Goal: Task Accomplishment & Management: Complete application form

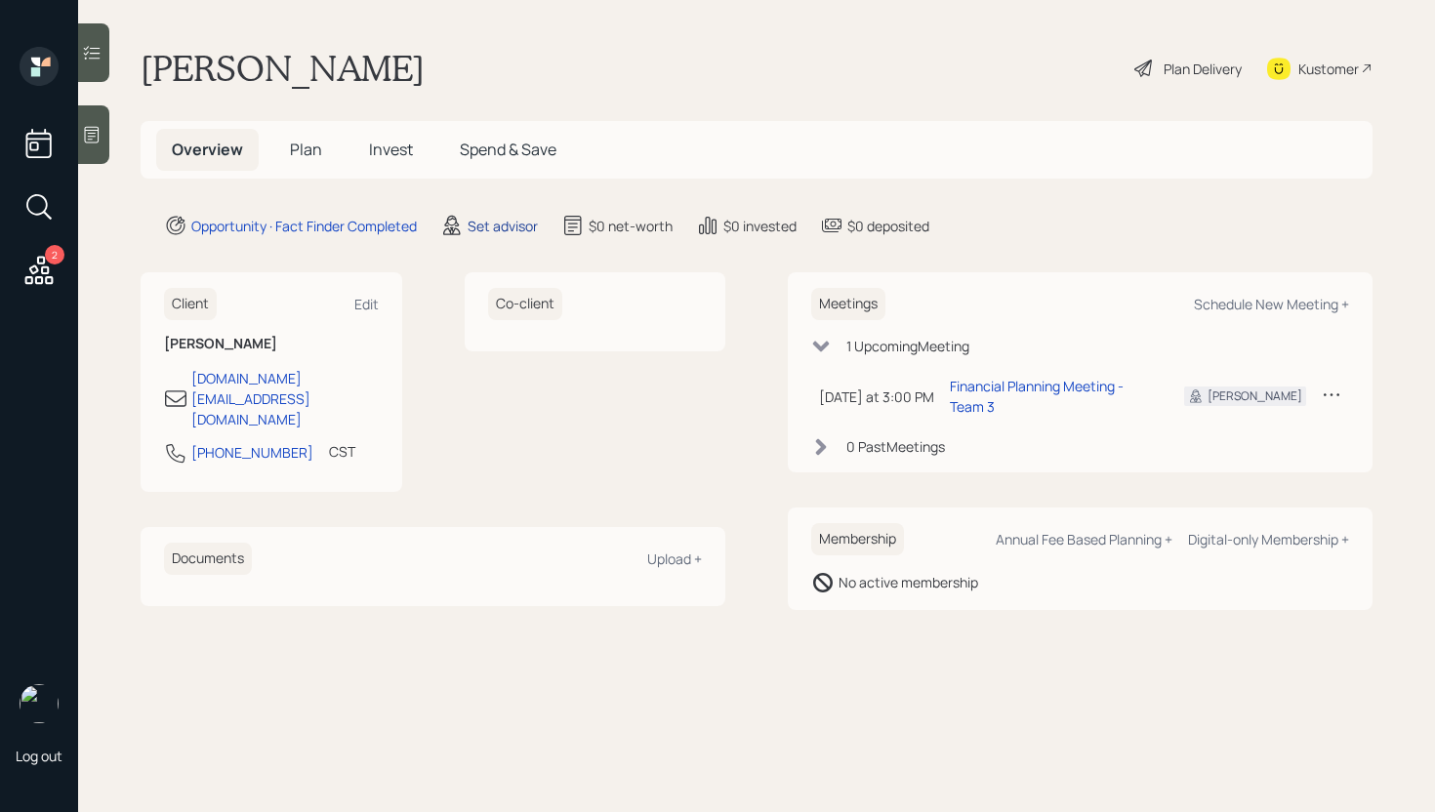
click at [489, 231] on div "Set advisor" at bounding box center [502, 226] width 70 height 20
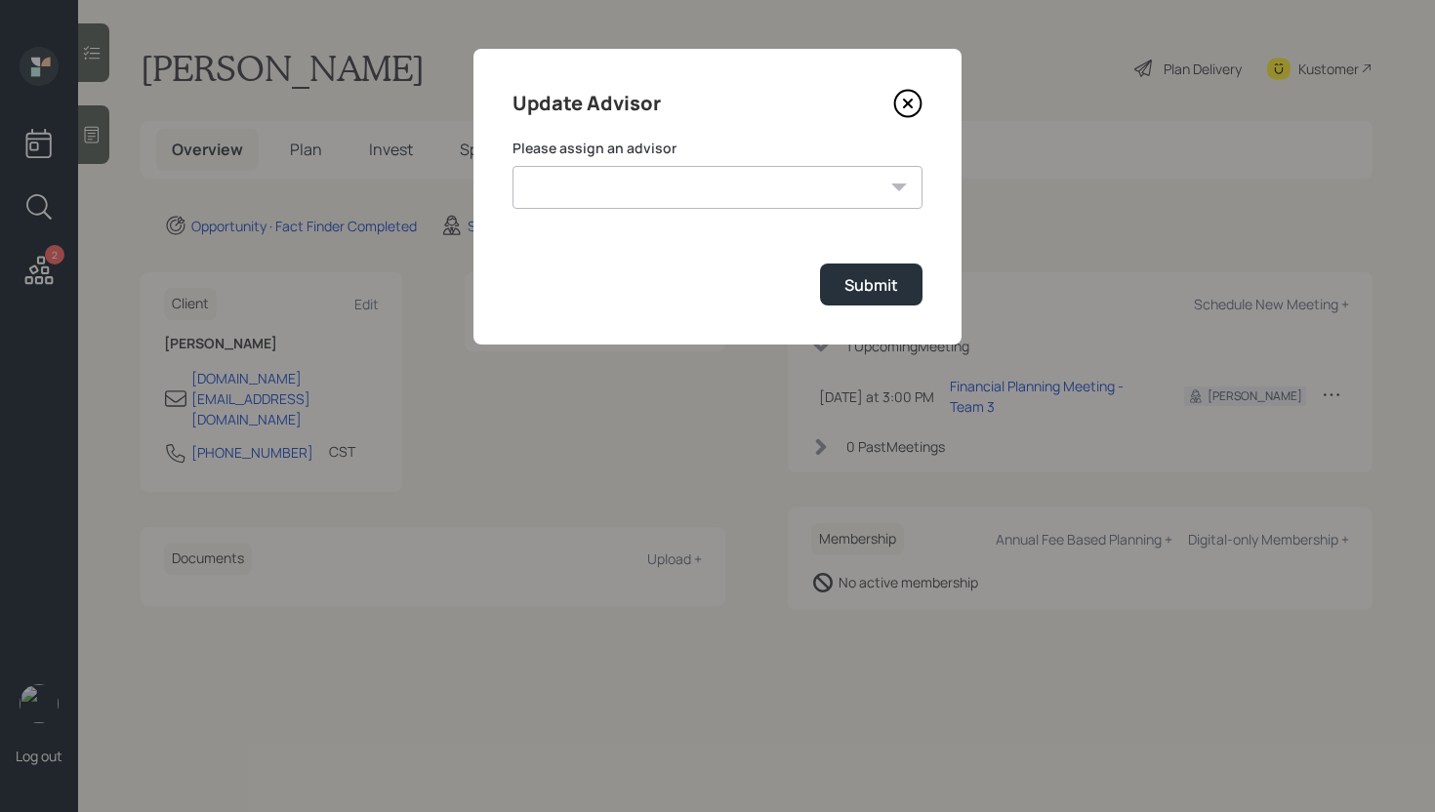
click at [618, 181] on select "[PERSON_NAME] [PERSON_NAME] [PERSON_NAME] [PERSON_NAME] End [PERSON_NAME] [PERS…" at bounding box center [717, 187] width 410 height 43
select select "d946c976-65aa-4529-ac9d-02c4f1114fc0"
click at [512, 166] on select "[PERSON_NAME] [PERSON_NAME] [PERSON_NAME] [PERSON_NAME] End [PERSON_NAME] [PERS…" at bounding box center [717, 187] width 410 height 43
click at [880, 297] on button "Submit" at bounding box center [871, 285] width 102 height 42
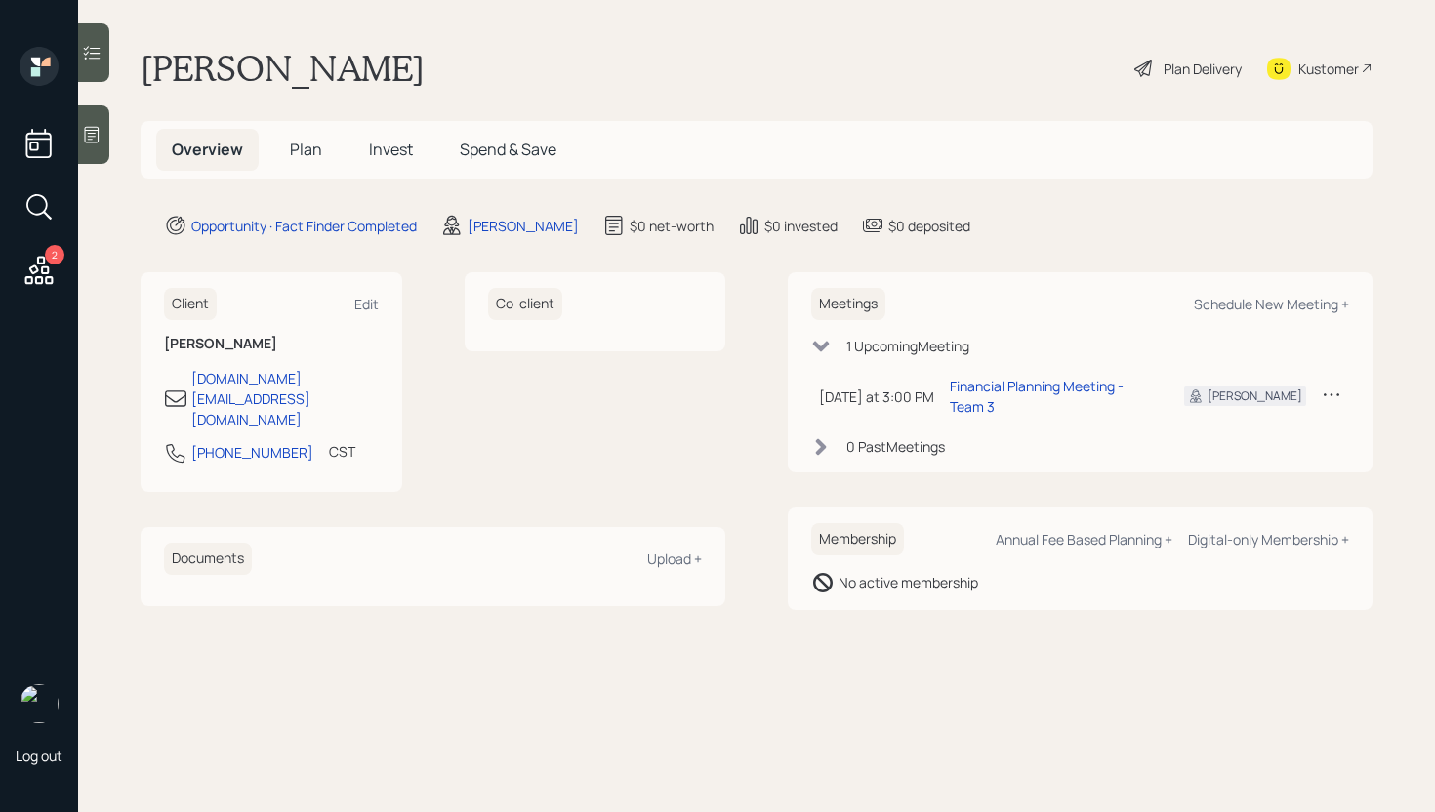
click at [298, 164] on h5 "Plan" at bounding box center [305, 150] width 63 height 42
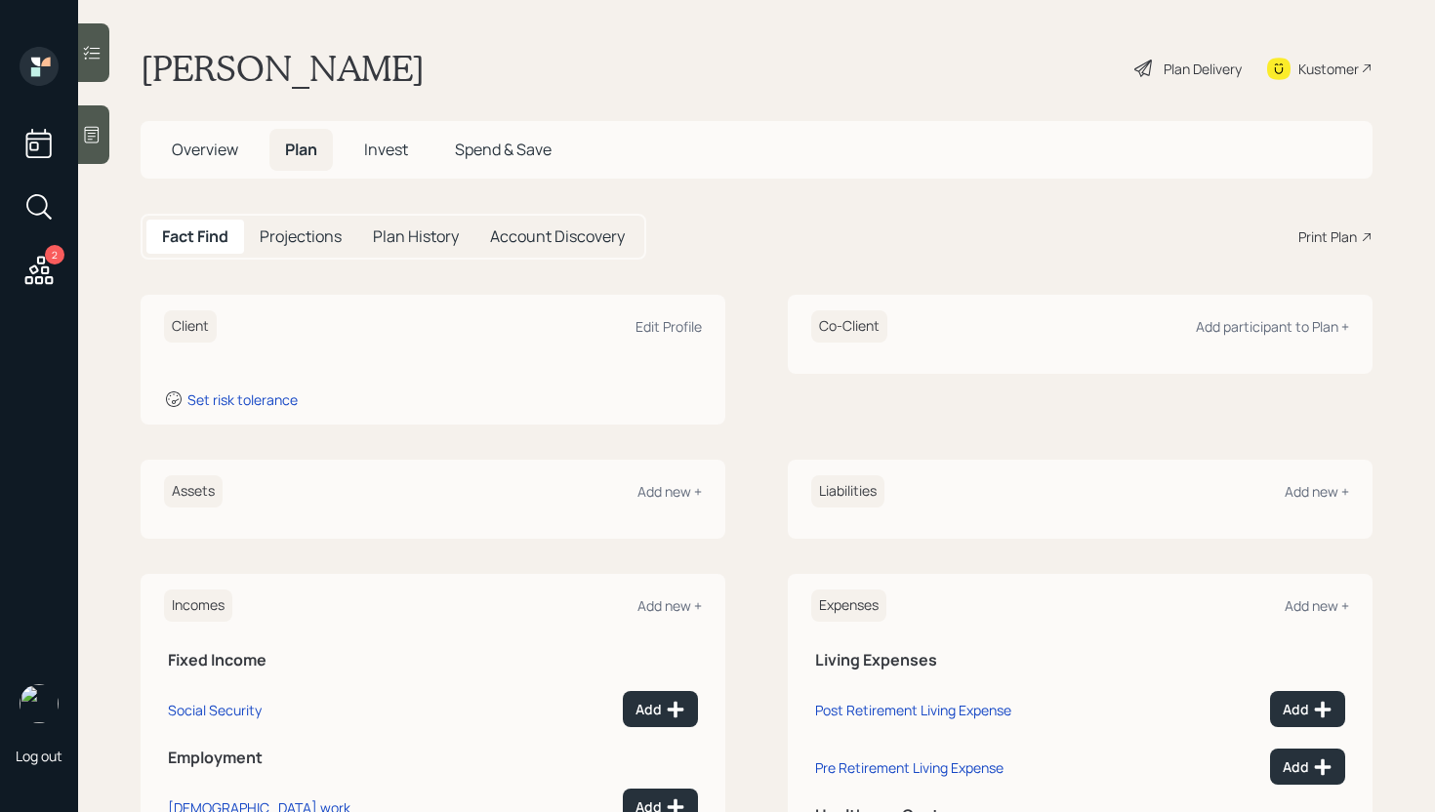
click at [93, 126] on icon at bounding box center [92, 135] width 20 height 20
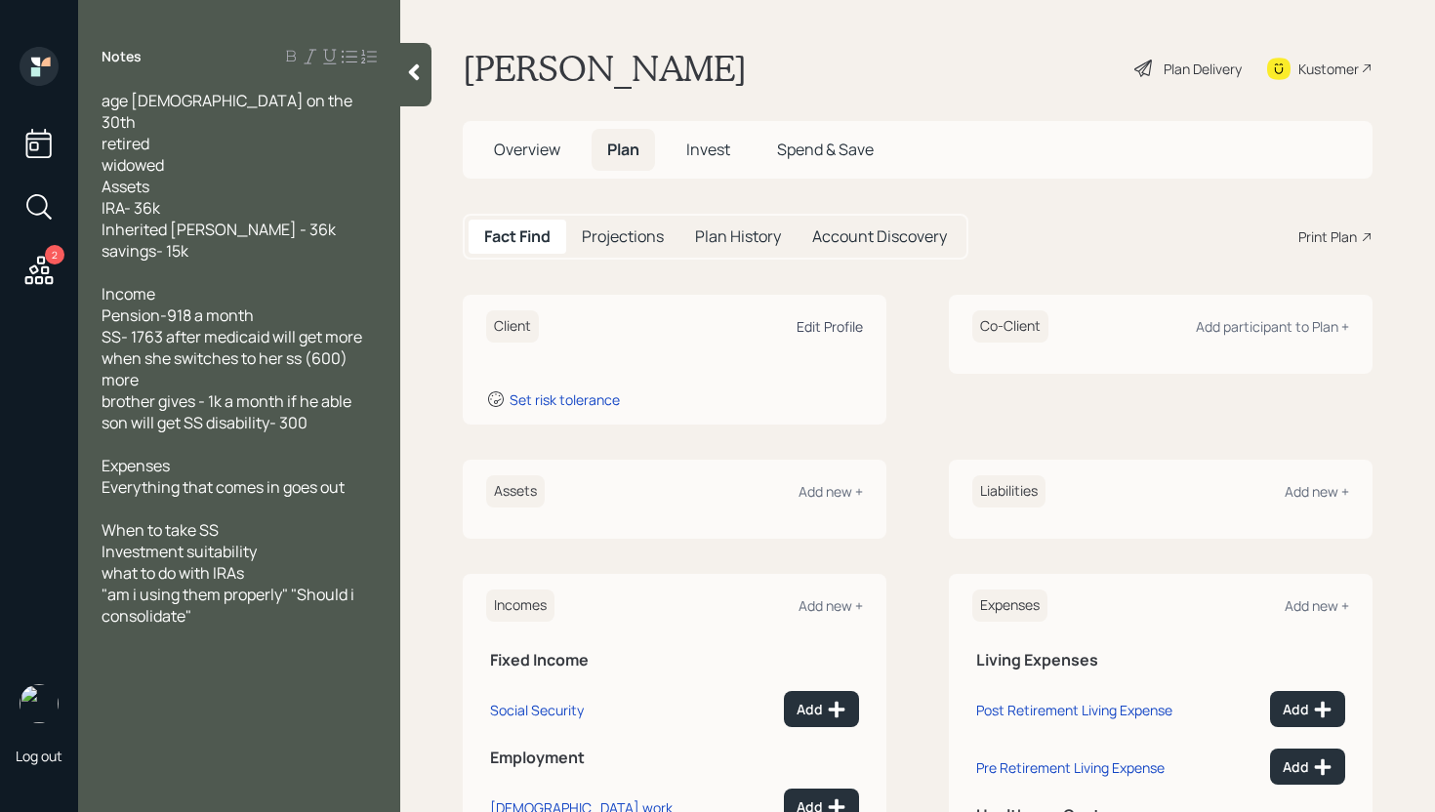
click at [830, 325] on div "Edit Profile" at bounding box center [829, 326] width 66 height 19
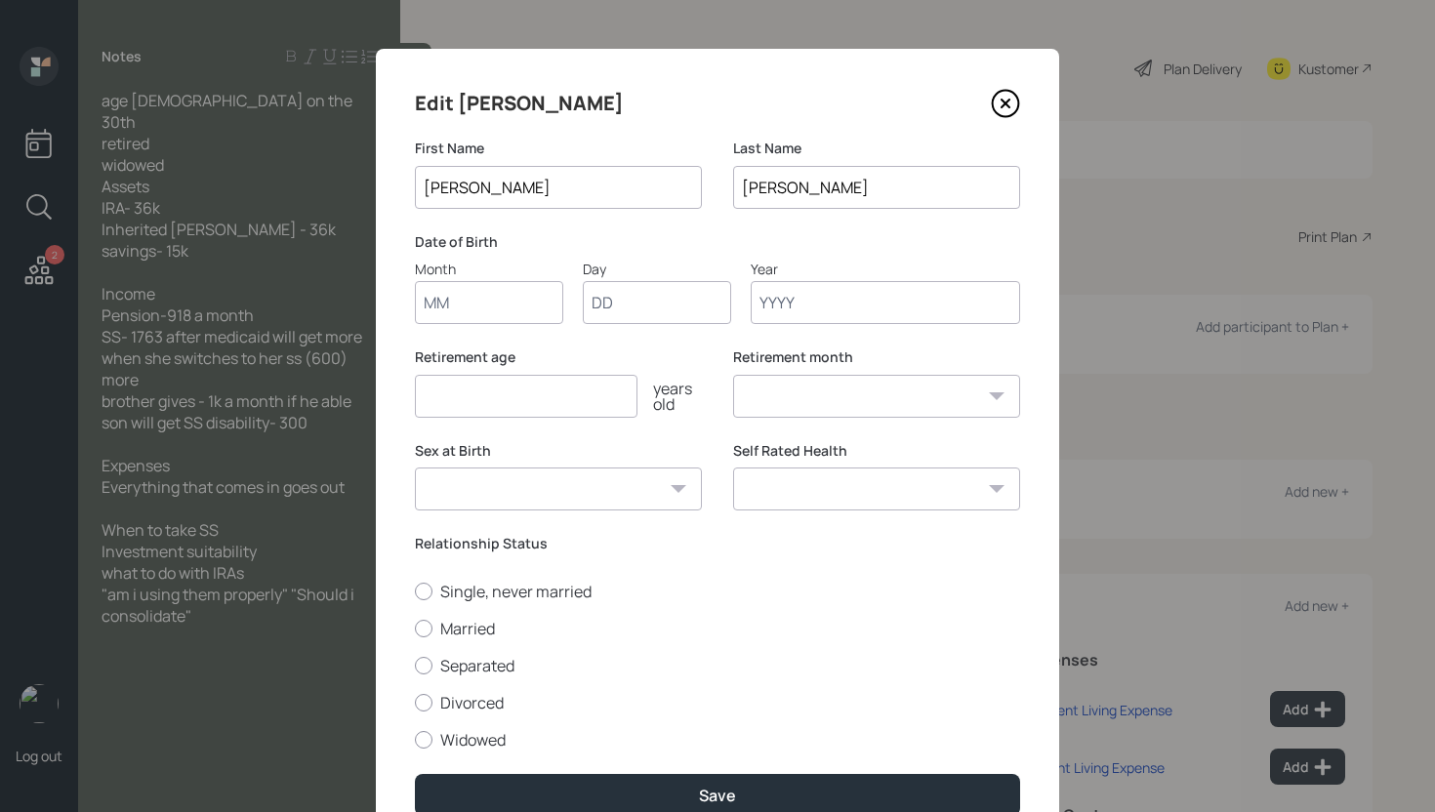
click at [525, 285] on input "Month" at bounding box center [489, 302] width 148 height 43
type input "09"
type input "39"
type input "0"
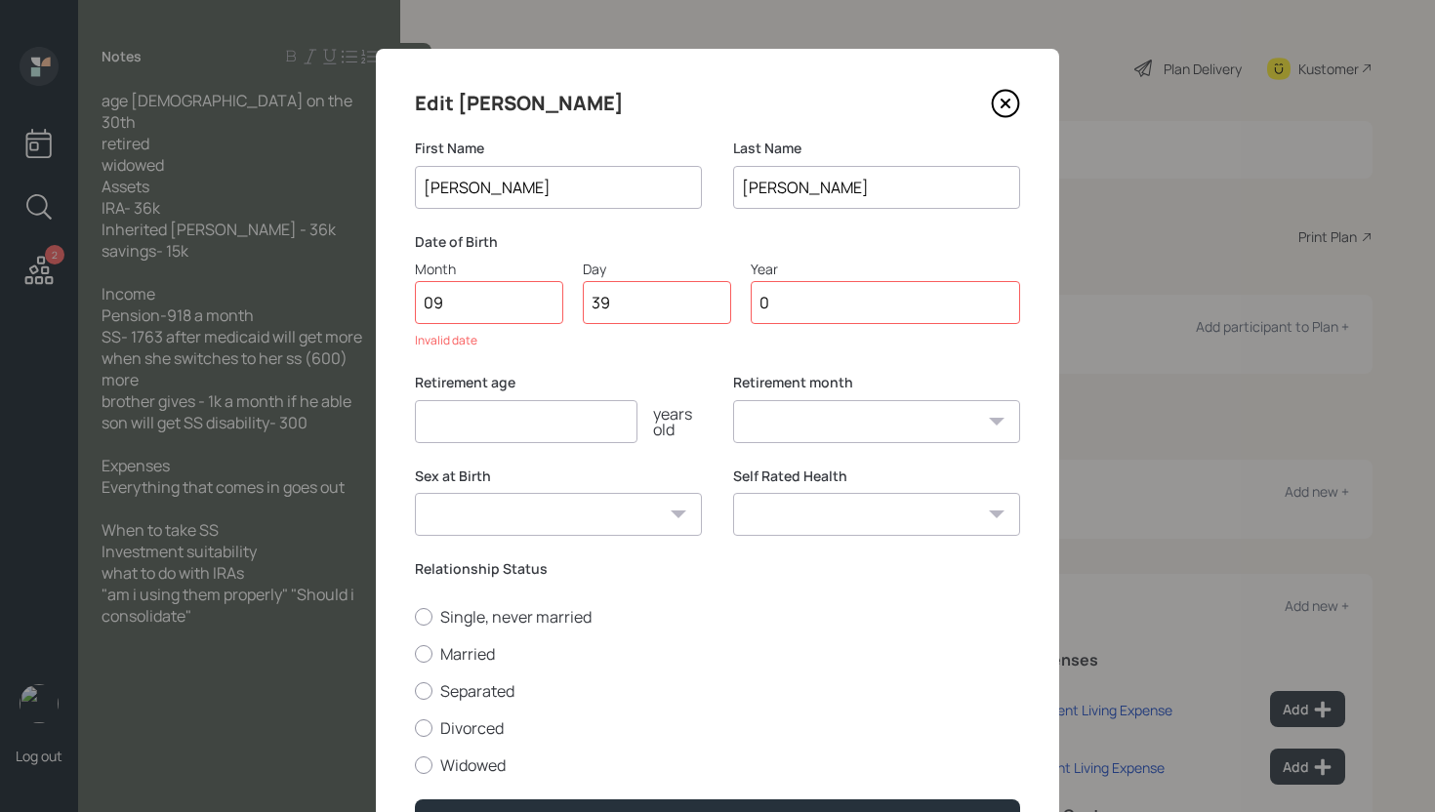
click at [610, 309] on input "39" at bounding box center [657, 302] width 148 height 43
type input "30"
type input "1958"
select select "9"
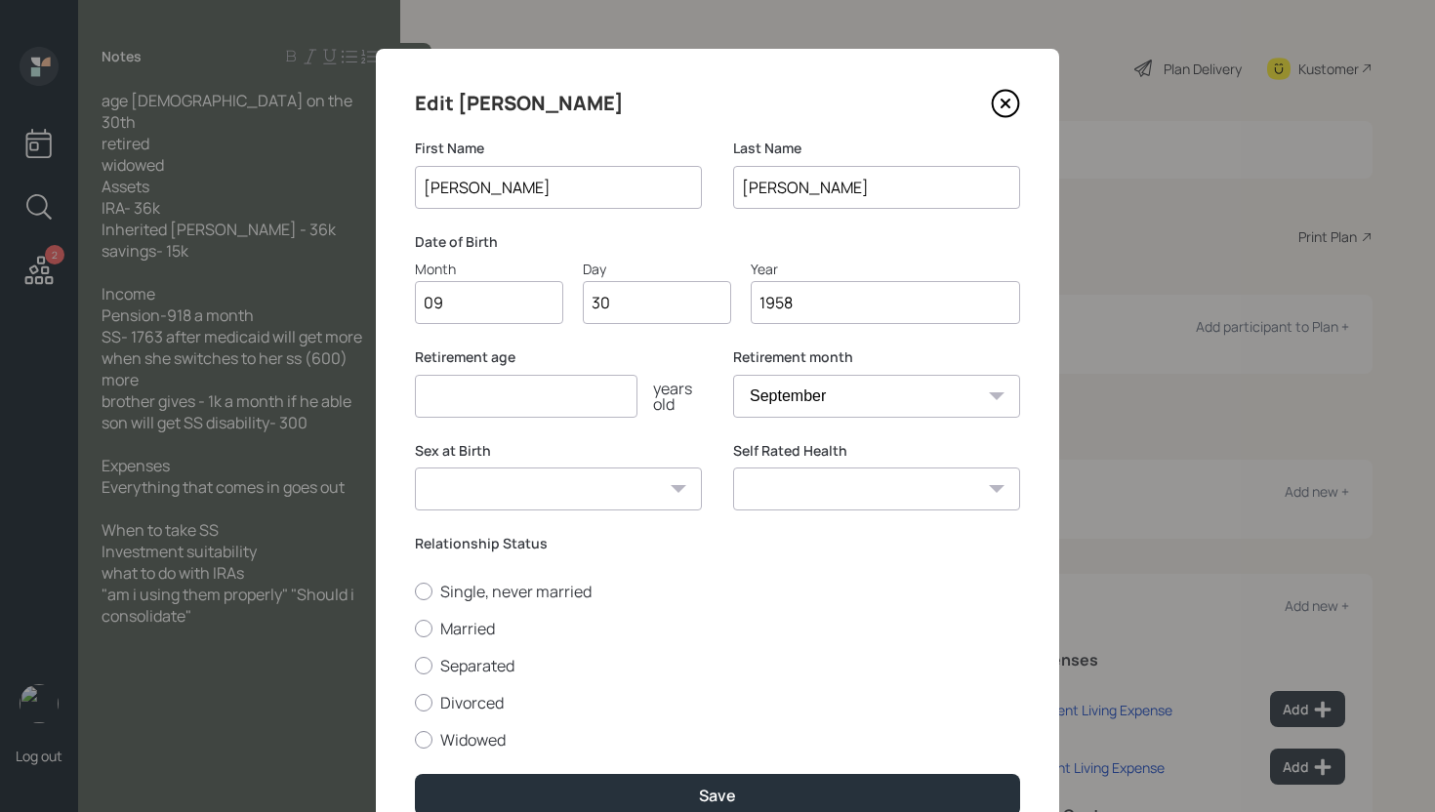
type input "1958"
click at [550, 405] on input "number" at bounding box center [526, 396] width 223 height 43
type input "65"
click at [448, 737] on label "Widowed" at bounding box center [717, 739] width 605 height 21
click at [415, 739] on input "Widowed" at bounding box center [414, 739] width 1 height 1
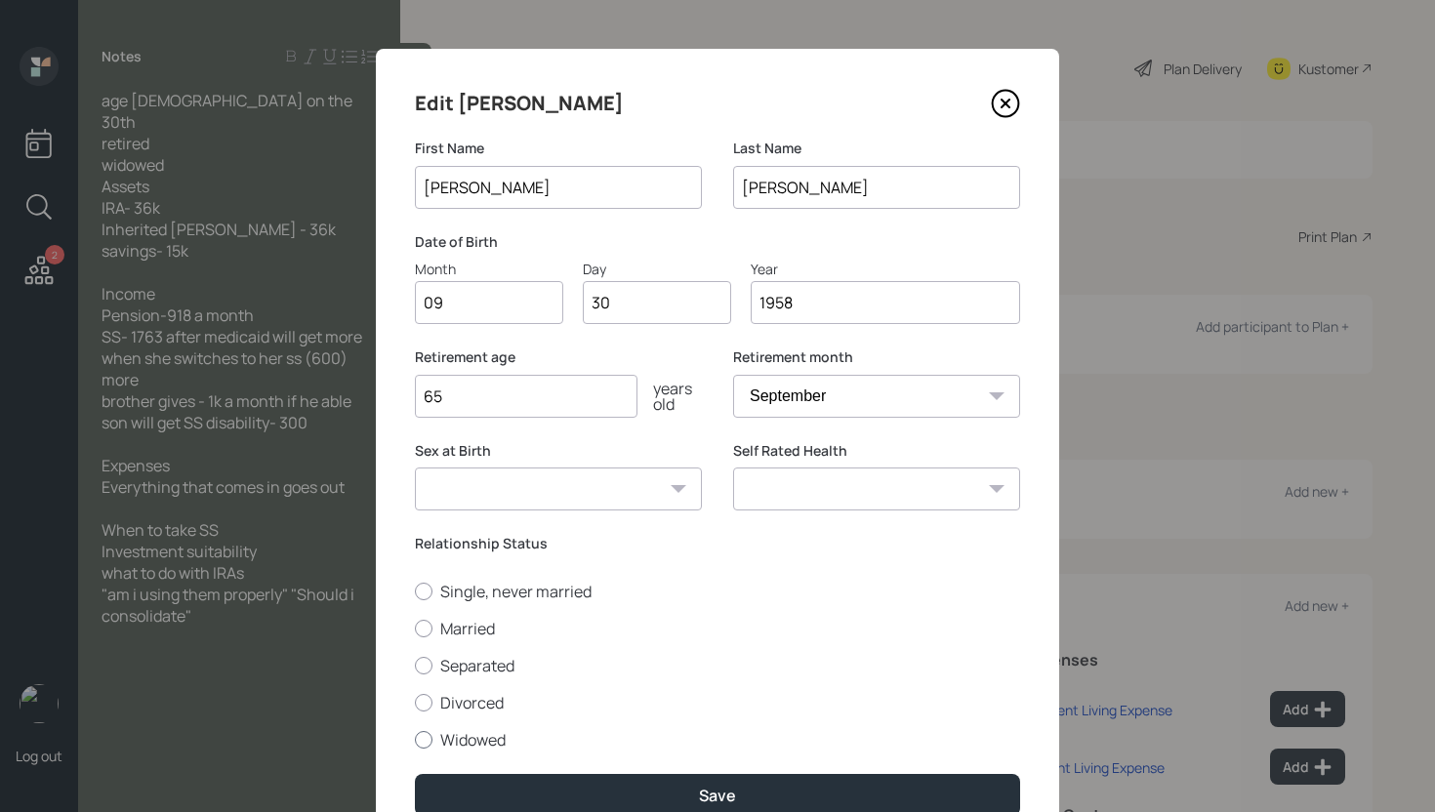
radio input "true"
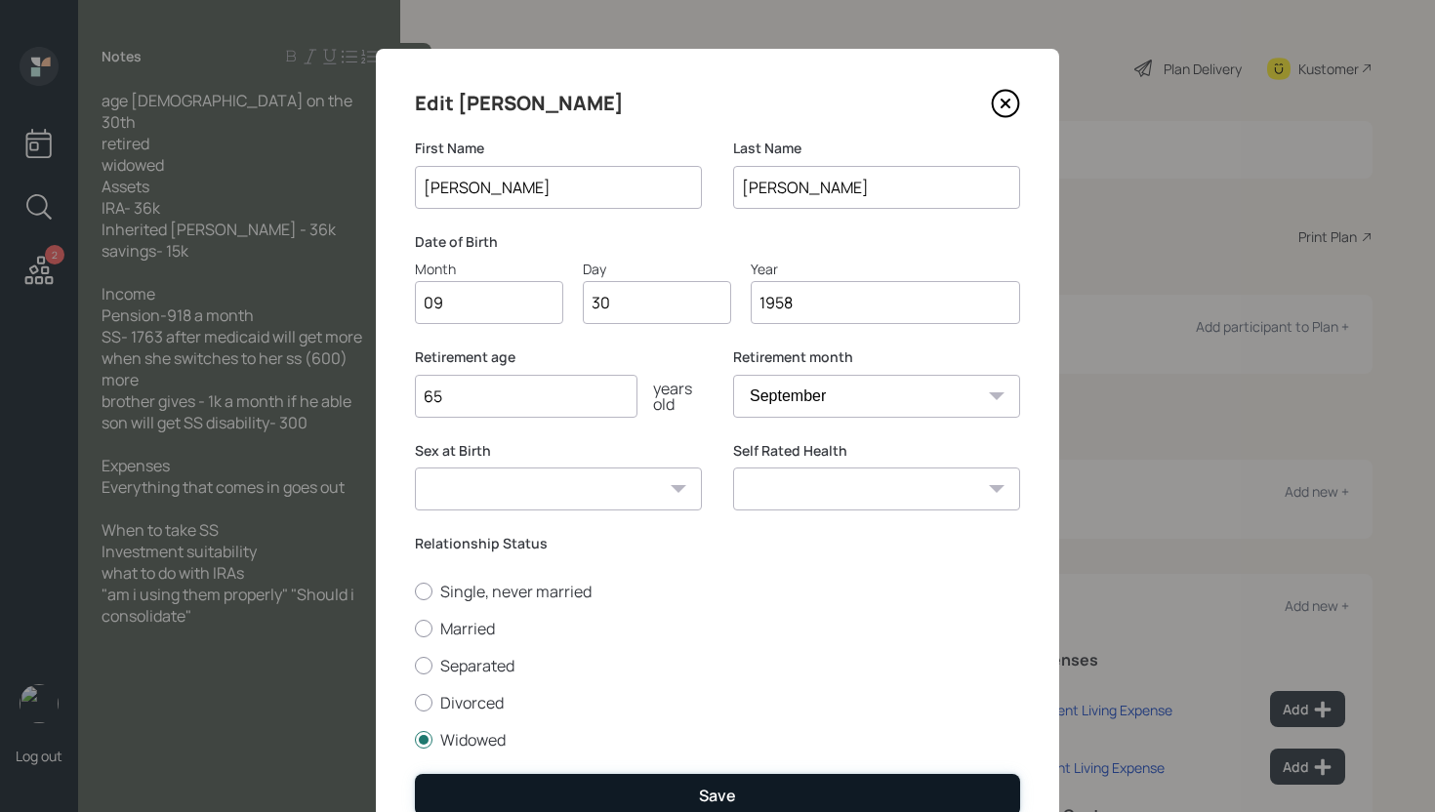
click at [639, 785] on button "Save" at bounding box center [717, 795] width 605 height 42
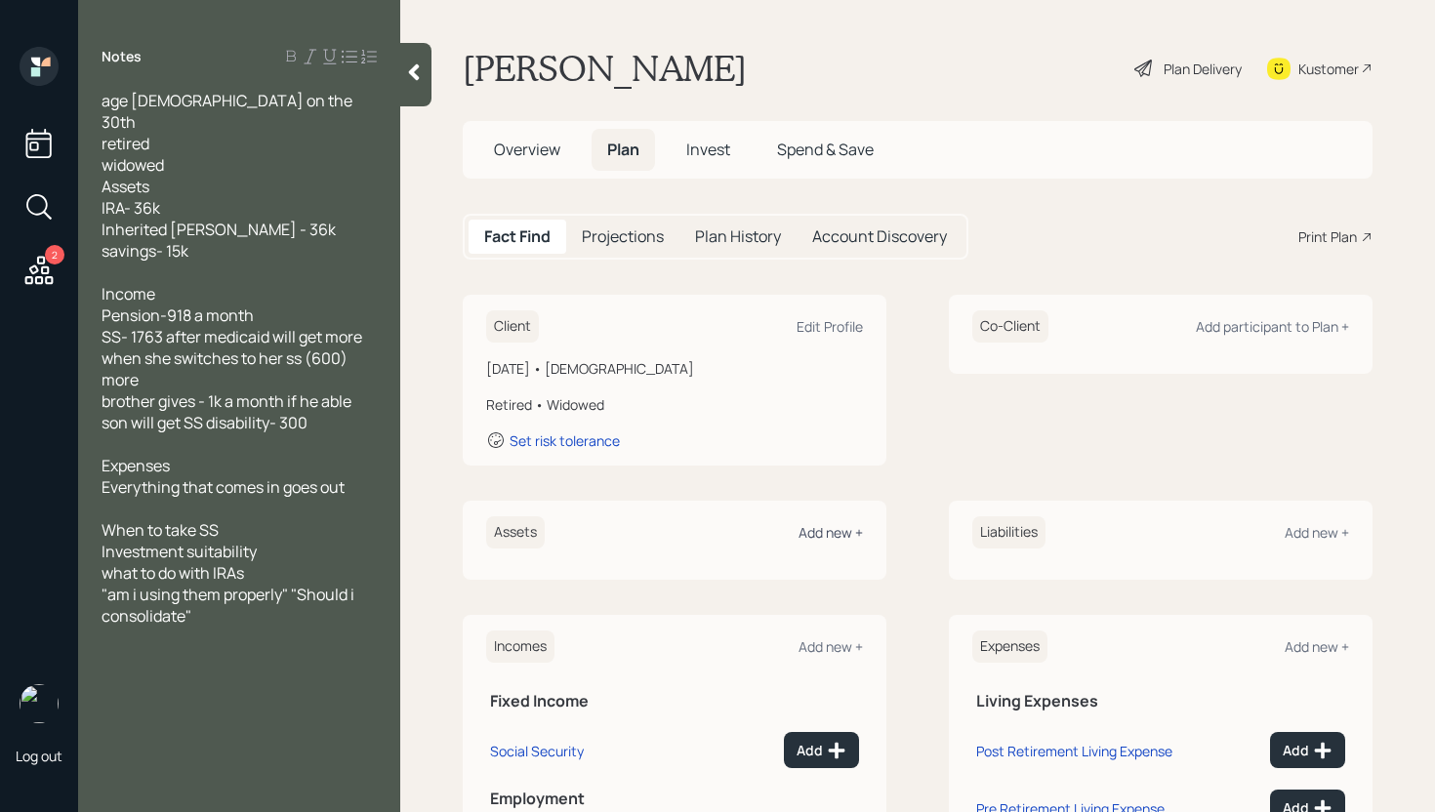
click at [816, 535] on div "Add new +" at bounding box center [830, 532] width 64 height 19
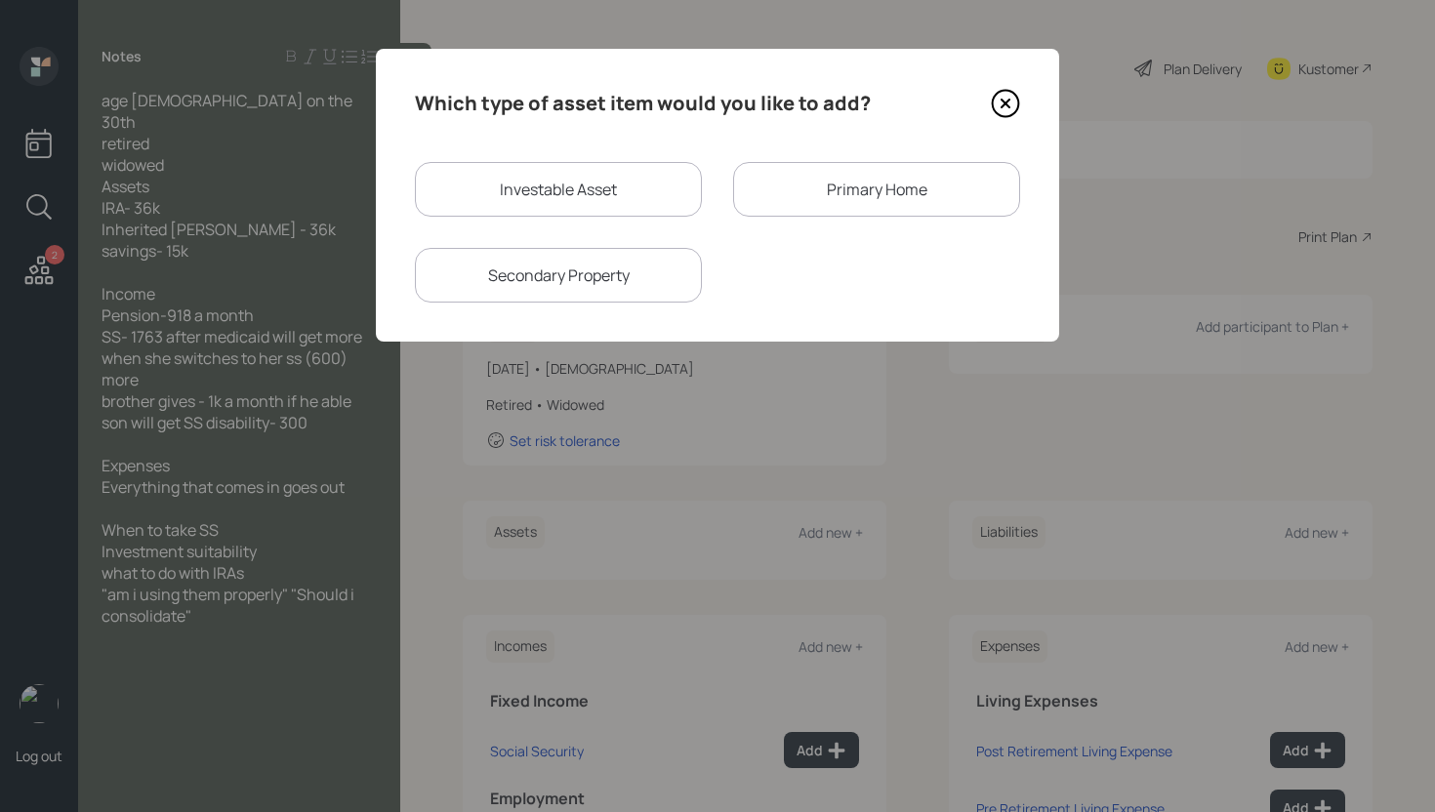
click at [540, 171] on div "Investable Asset" at bounding box center [558, 189] width 287 height 55
select select "taxable"
select select "balanced"
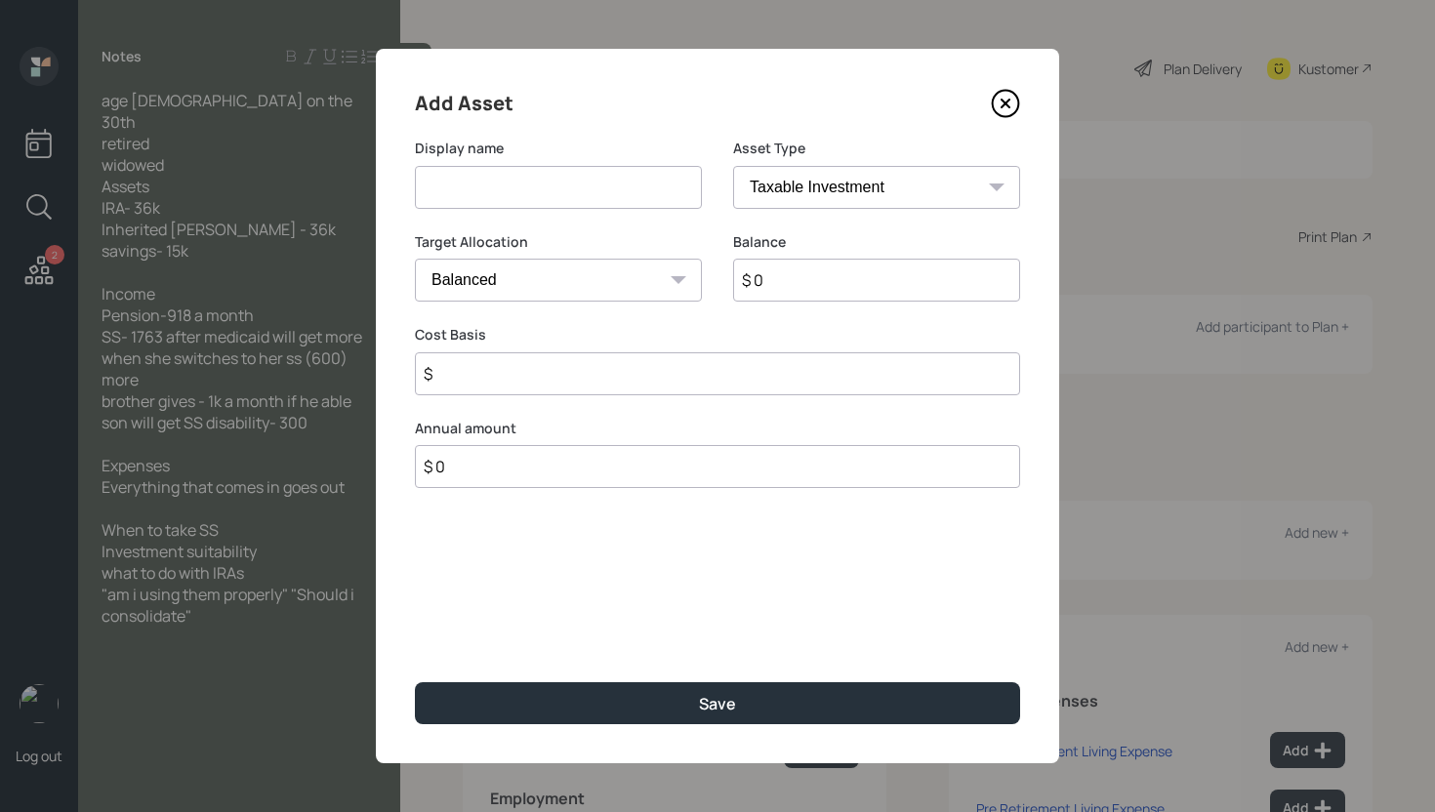
click at [528, 191] on input at bounding box center [558, 187] width 287 height 43
type input "Inherited IRA"
click at [819, 200] on select "SEP [PERSON_NAME] IRA 401(k) [PERSON_NAME] 401(k) 403(b) [PERSON_NAME] 403(b) 4…" at bounding box center [876, 187] width 287 height 43
select select "ira"
click at [733, 166] on select "SEP [PERSON_NAME] IRA 401(k) [PERSON_NAME] 401(k) 403(b) [PERSON_NAME] 403(b) 4…" at bounding box center [876, 187] width 287 height 43
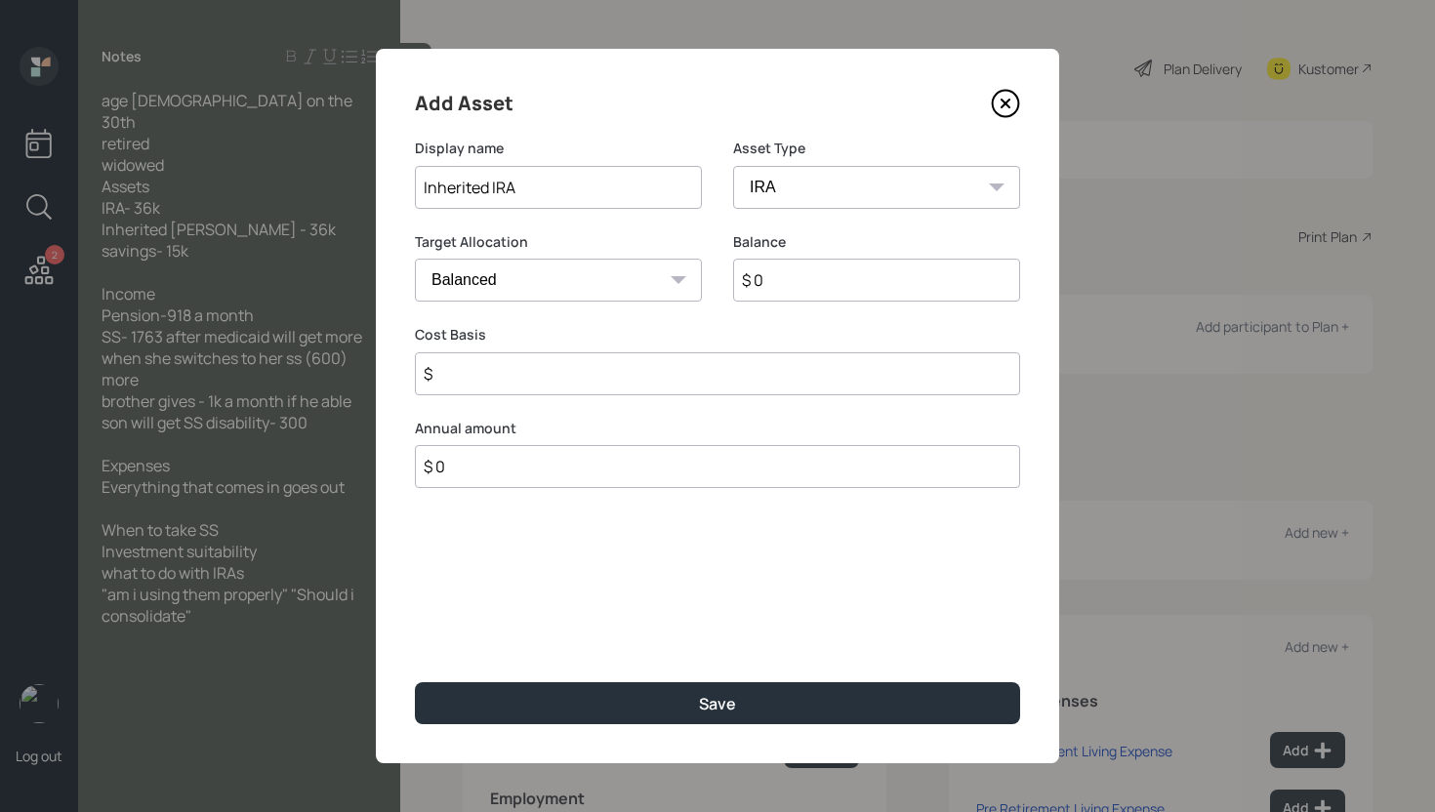
type input "$"
click at [842, 284] on input "$ 0" at bounding box center [876, 280] width 287 height 43
type input "$ 36,000"
type input "$ 0"
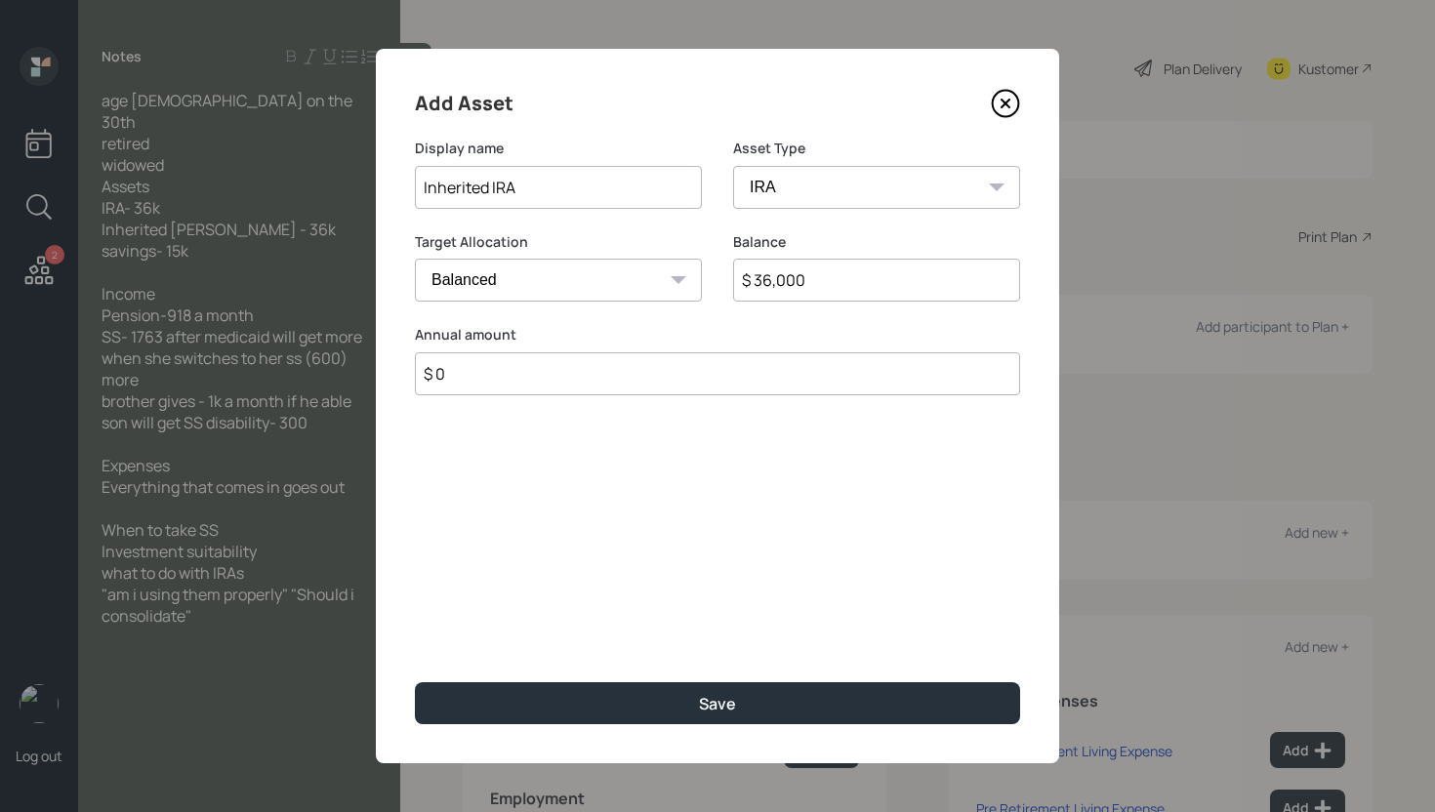
click at [415, 682] on button "Save" at bounding box center [717, 703] width 605 height 42
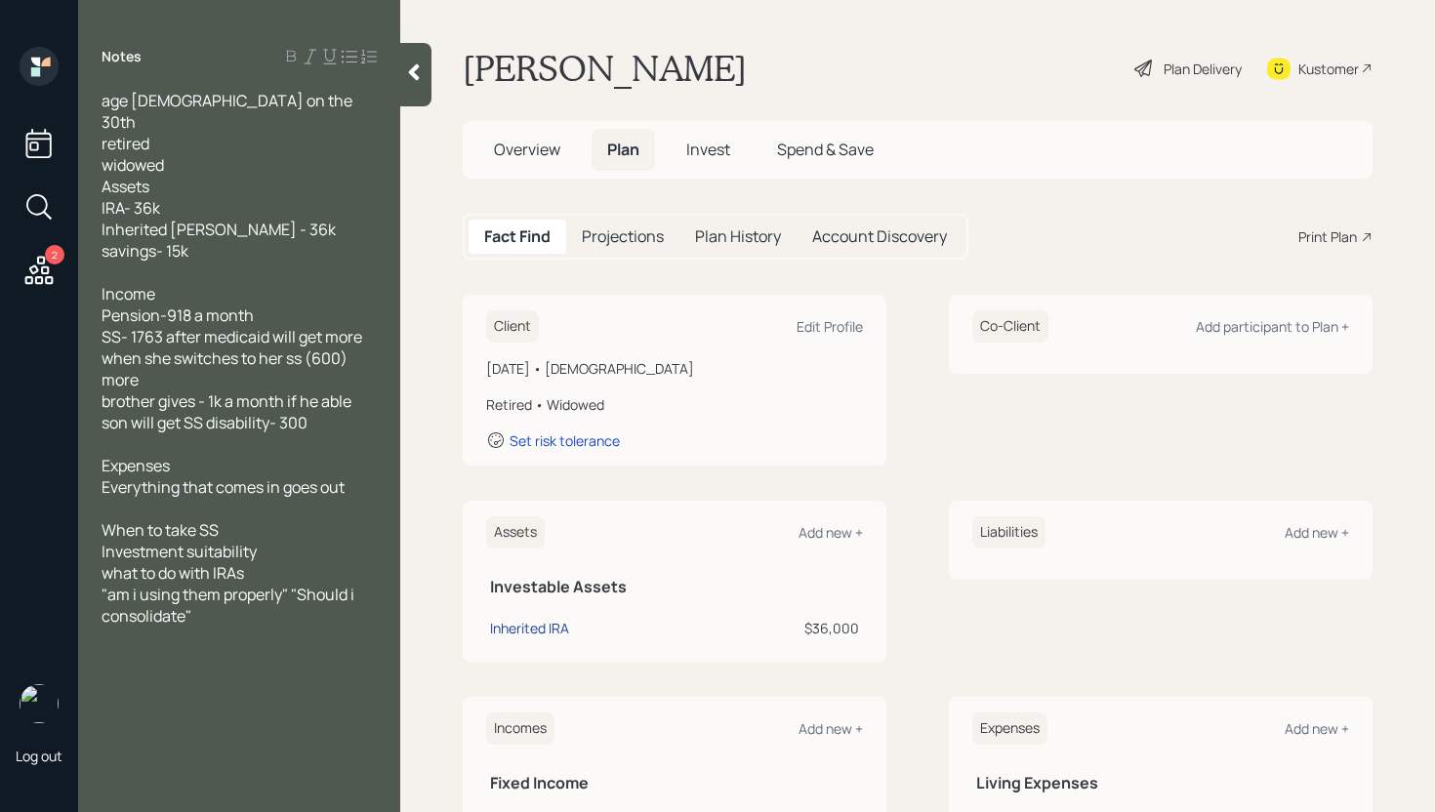
click at [532, 629] on div "Inherited IRA" at bounding box center [529, 628] width 79 height 20
select select "ira"
select select "balanced"
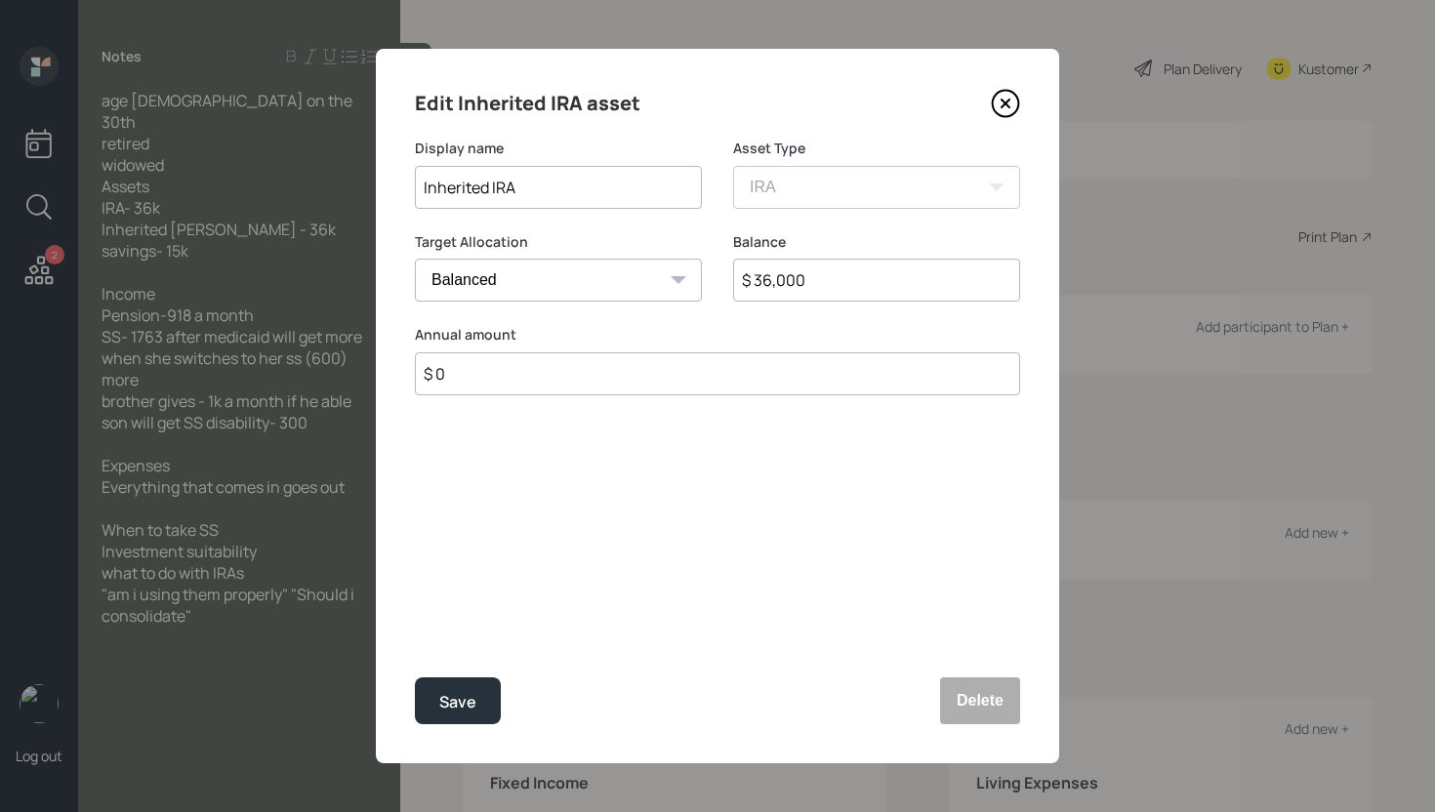
click at [550, 184] on input "Inherited IRA" at bounding box center [558, 187] width 287 height 43
type input "Inherited IRA ([PERSON_NAME])"
click at [445, 685] on button "Save" at bounding box center [458, 700] width 86 height 47
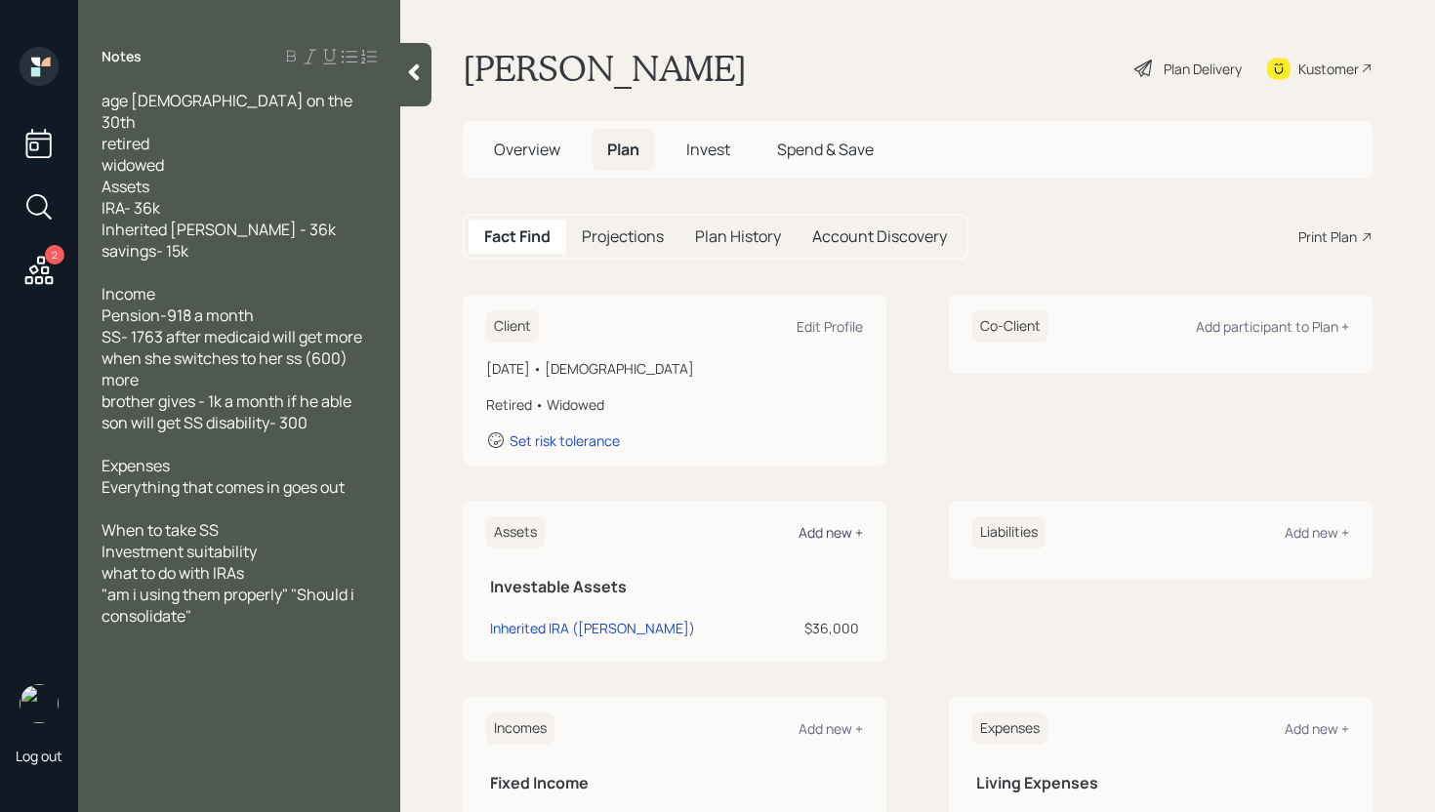
click at [813, 524] on div "Add new +" at bounding box center [830, 532] width 64 height 19
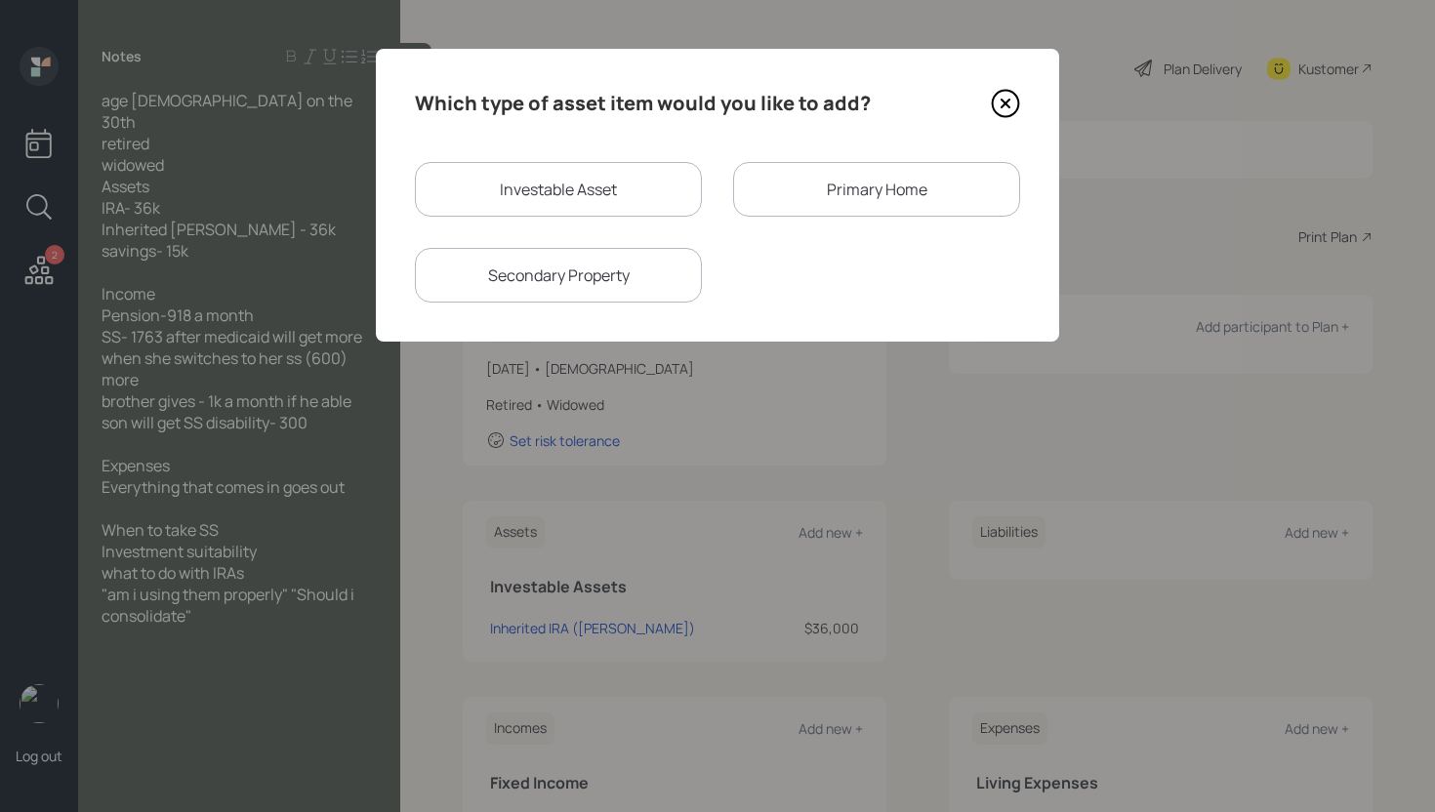
click at [593, 187] on div "Investable Asset" at bounding box center [558, 189] width 287 height 55
select select "taxable"
select select "balanced"
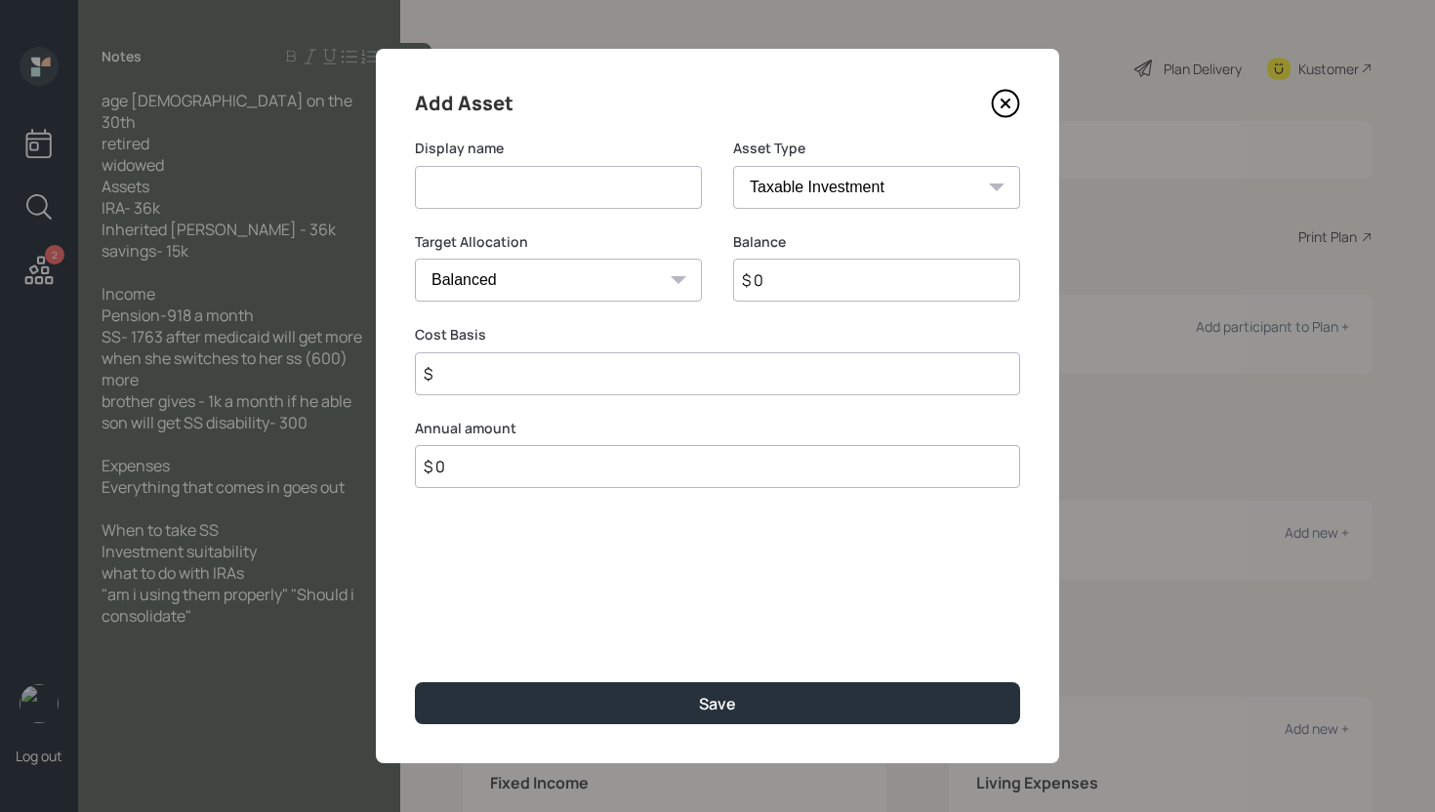
click at [574, 183] on input at bounding box center [558, 187] width 287 height 43
type input "IRA"
click at [855, 196] on select "SEP [PERSON_NAME] IRA 401(k) [PERSON_NAME] 401(k) 403(b) [PERSON_NAME] 403(b) 4…" at bounding box center [876, 187] width 287 height 43
select select "ira"
click at [733, 166] on select "SEP [PERSON_NAME] IRA 401(k) [PERSON_NAME] 401(k) 403(b) [PERSON_NAME] 403(b) 4…" at bounding box center [876, 187] width 287 height 43
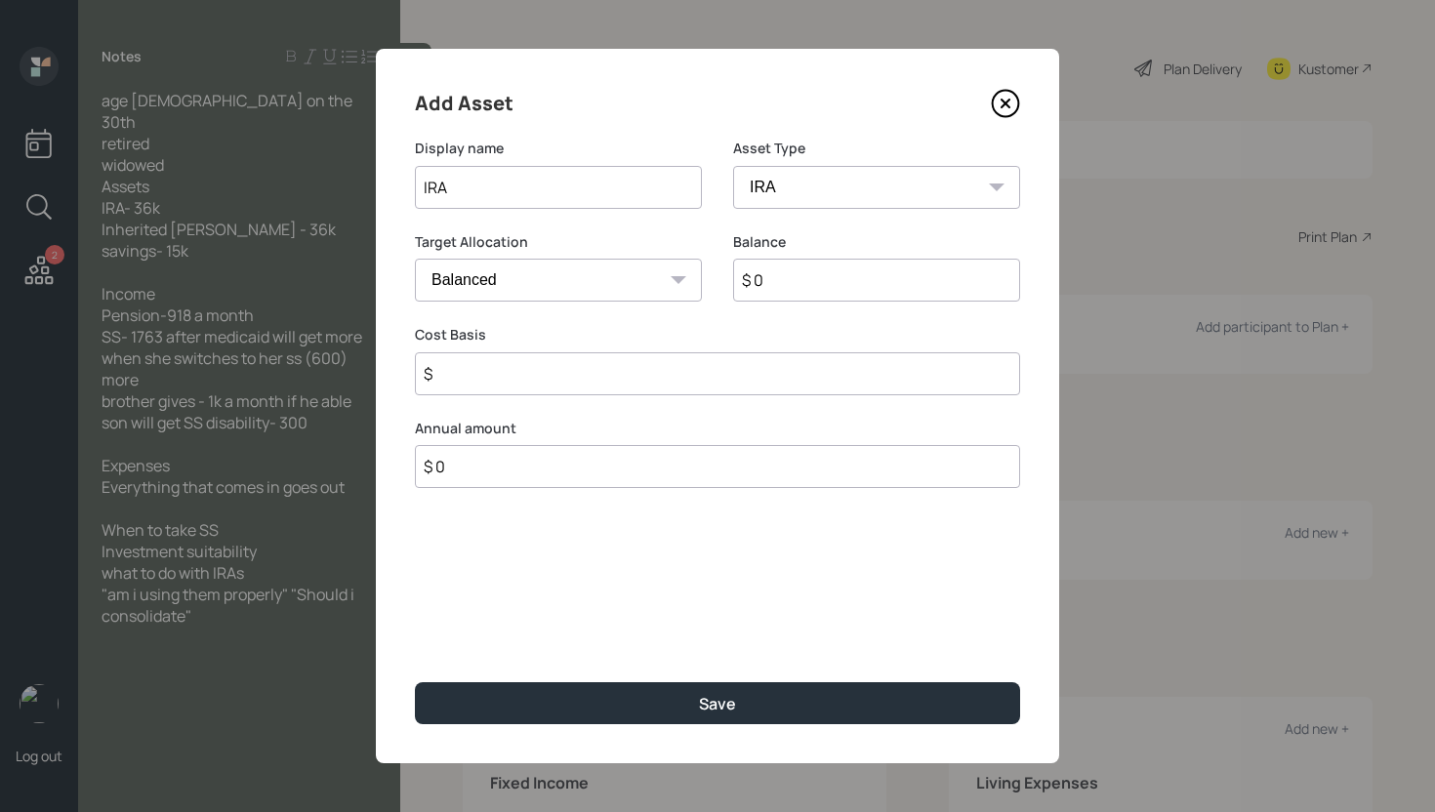
type input "$"
click at [797, 270] on input "$ 0" at bounding box center [876, 280] width 287 height 43
type input "$ 36,000"
type input "$ 0"
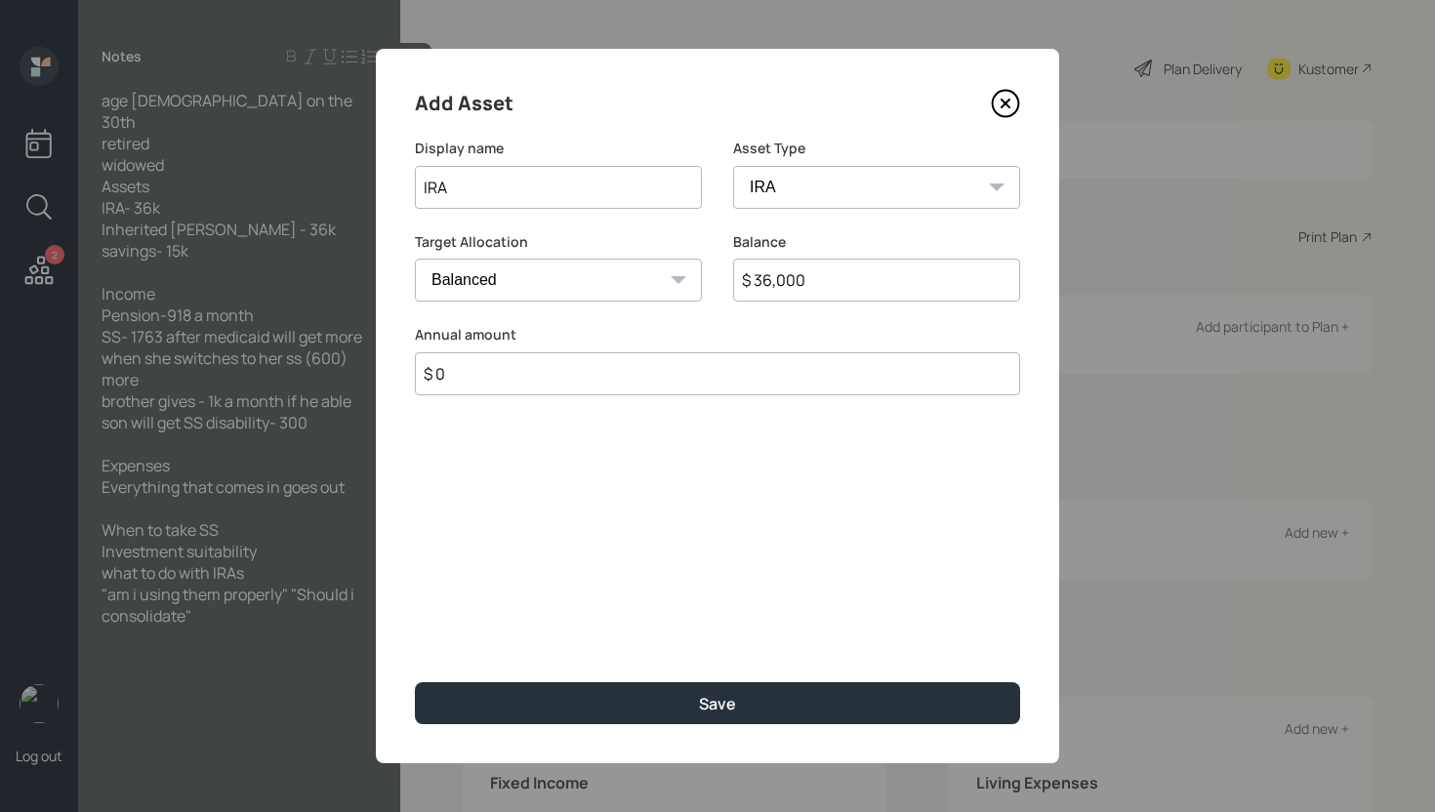
click at [415, 682] on button "Save" at bounding box center [717, 703] width 605 height 42
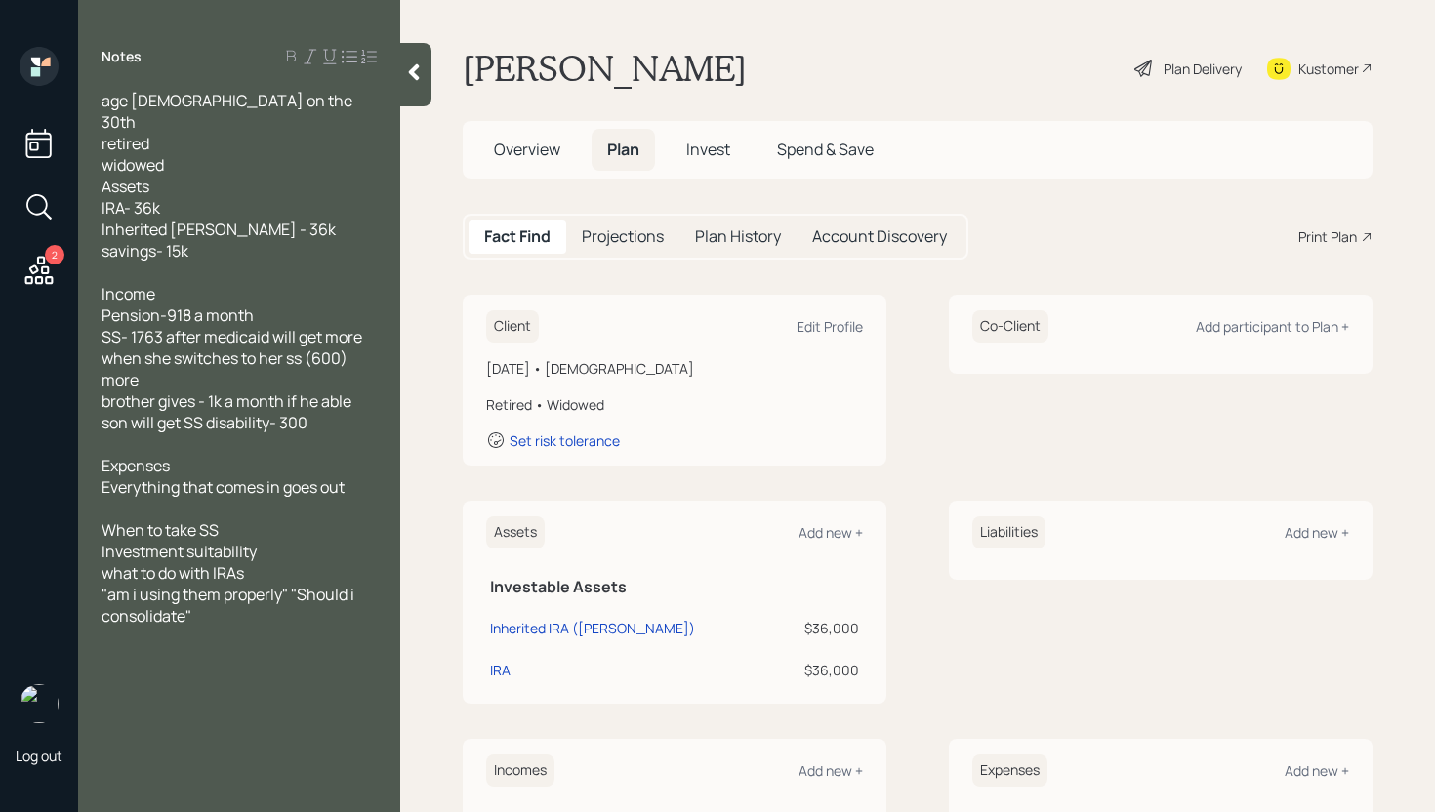
click at [814, 521] on div "Assets Add new +" at bounding box center [674, 532] width 377 height 32
click at [814, 538] on div "Add new +" at bounding box center [830, 532] width 64 height 19
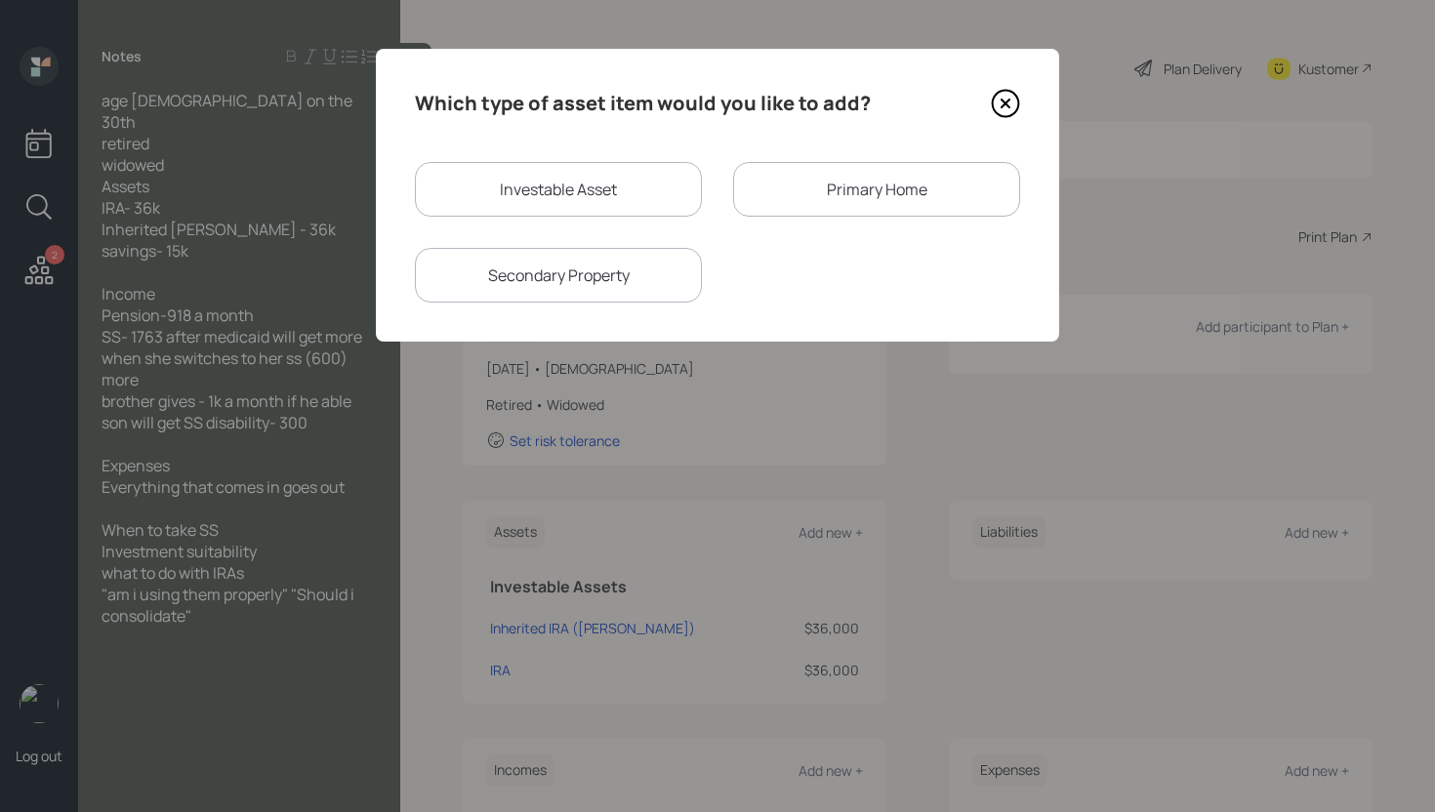
click at [546, 131] on div "Which type of asset item would you like to add? Investable Asset Primary Home S…" at bounding box center [717, 195] width 683 height 293
click at [546, 184] on div "Investable Asset" at bounding box center [558, 189] width 287 height 55
select select "taxable"
select select "balanced"
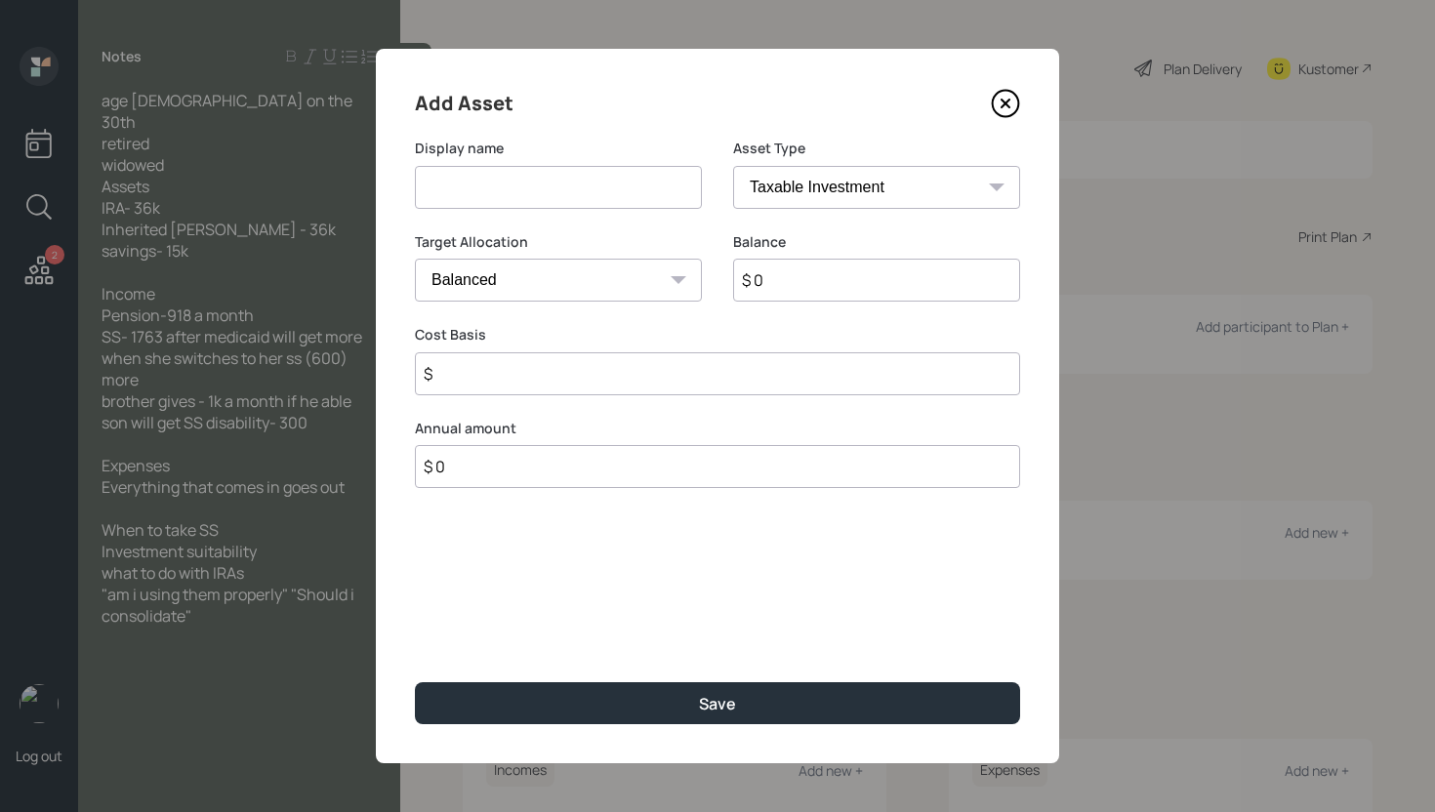
click at [546, 184] on input at bounding box center [558, 187] width 287 height 43
type input "Savings"
click at [814, 173] on select "SEP [PERSON_NAME] IRA 401(k) [PERSON_NAME] 401(k) 403(b) [PERSON_NAME] 403(b) 4…" at bounding box center [876, 187] width 287 height 43
select select "cash"
click at [733, 166] on select "SEP [PERSON_NAME] IRA 401(k) [PERSON_NAME] 401(k) 403(b) [PERSON_NAME] 403(b) 4…" at bounding box center [876, 187] width 287 height 43
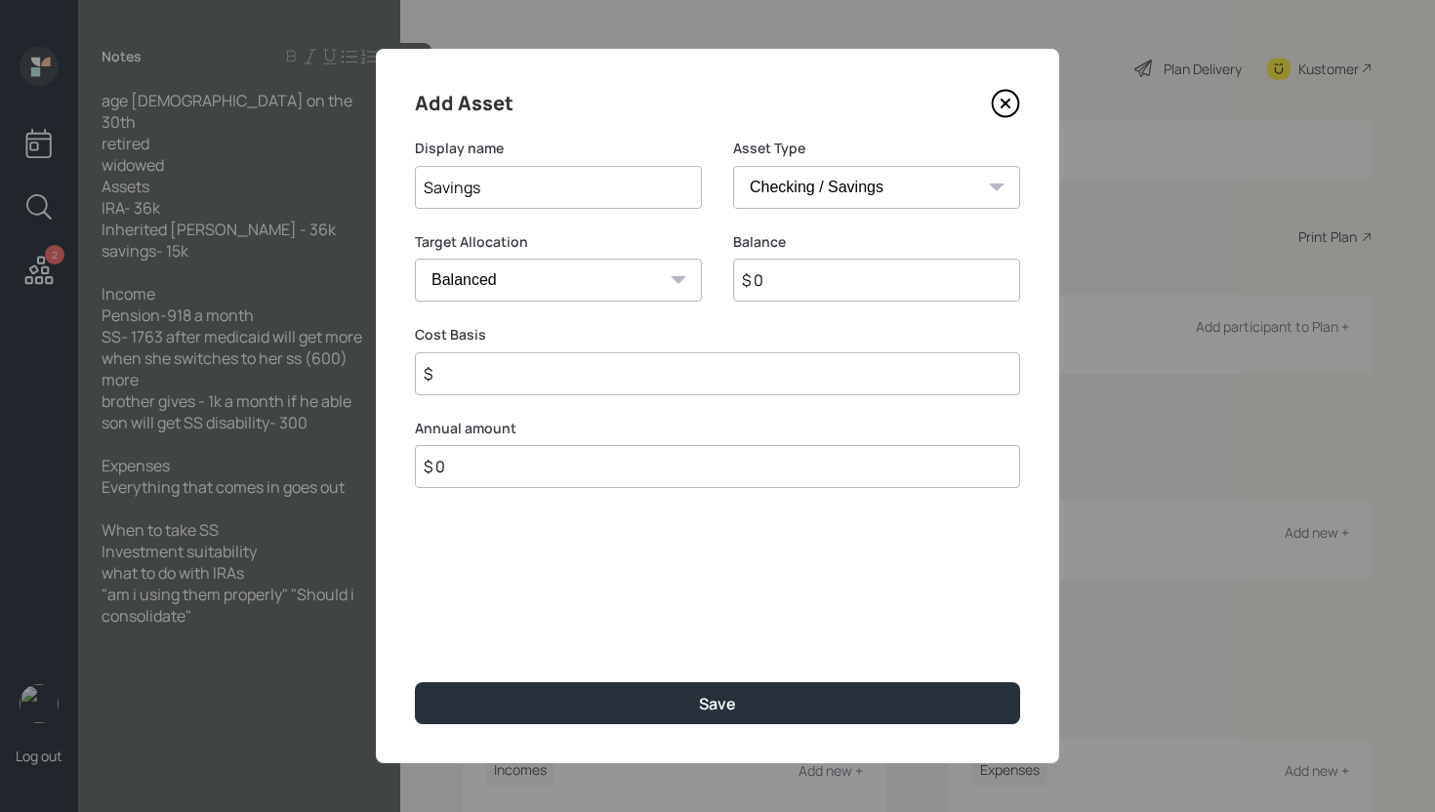
type input "$"
click at [709, 291] on input "$ 0" at bounding box center [717, 280] width 605 height 43
type input "$ 1"
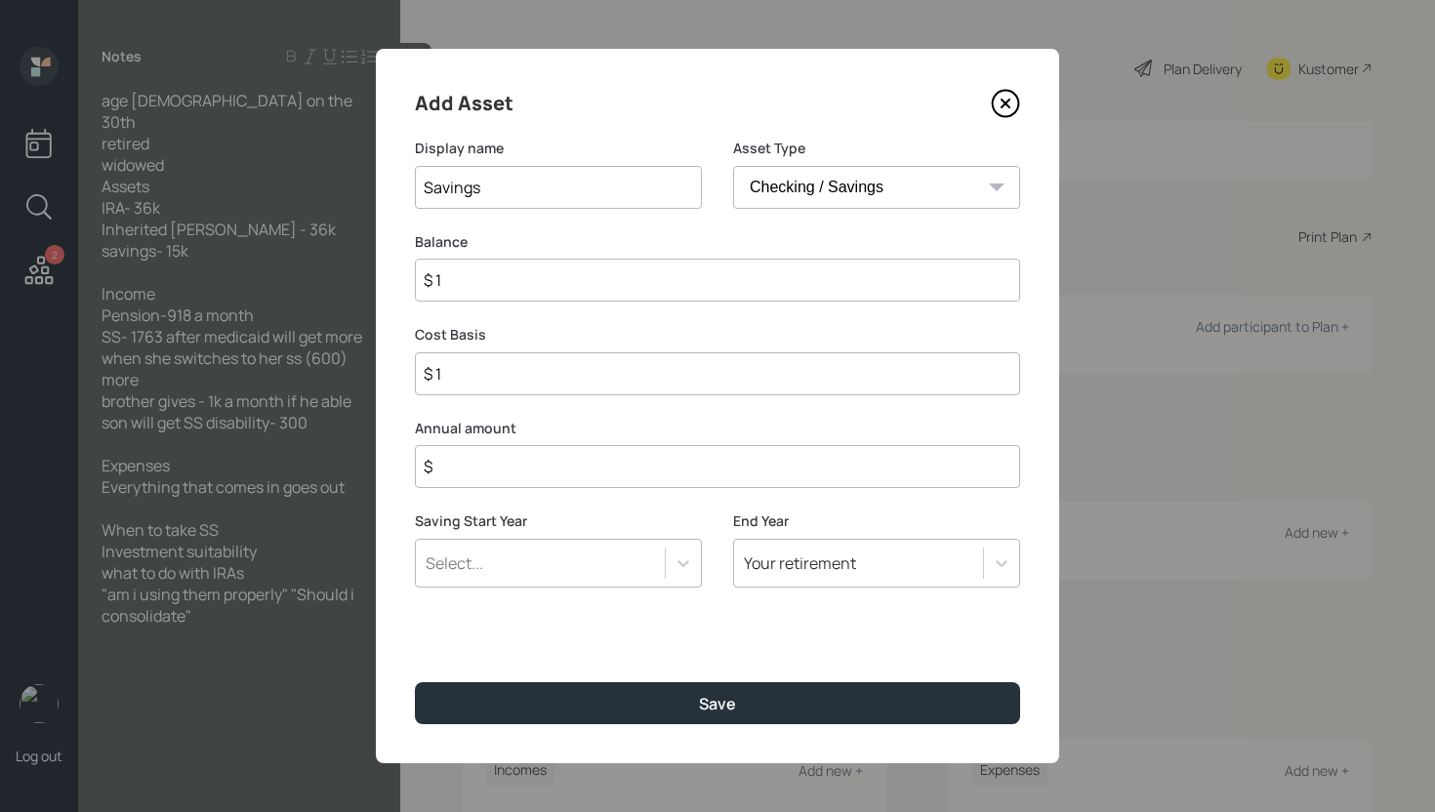
type input "$ 15"
type input "$ 150"
type input "$ 1,500"
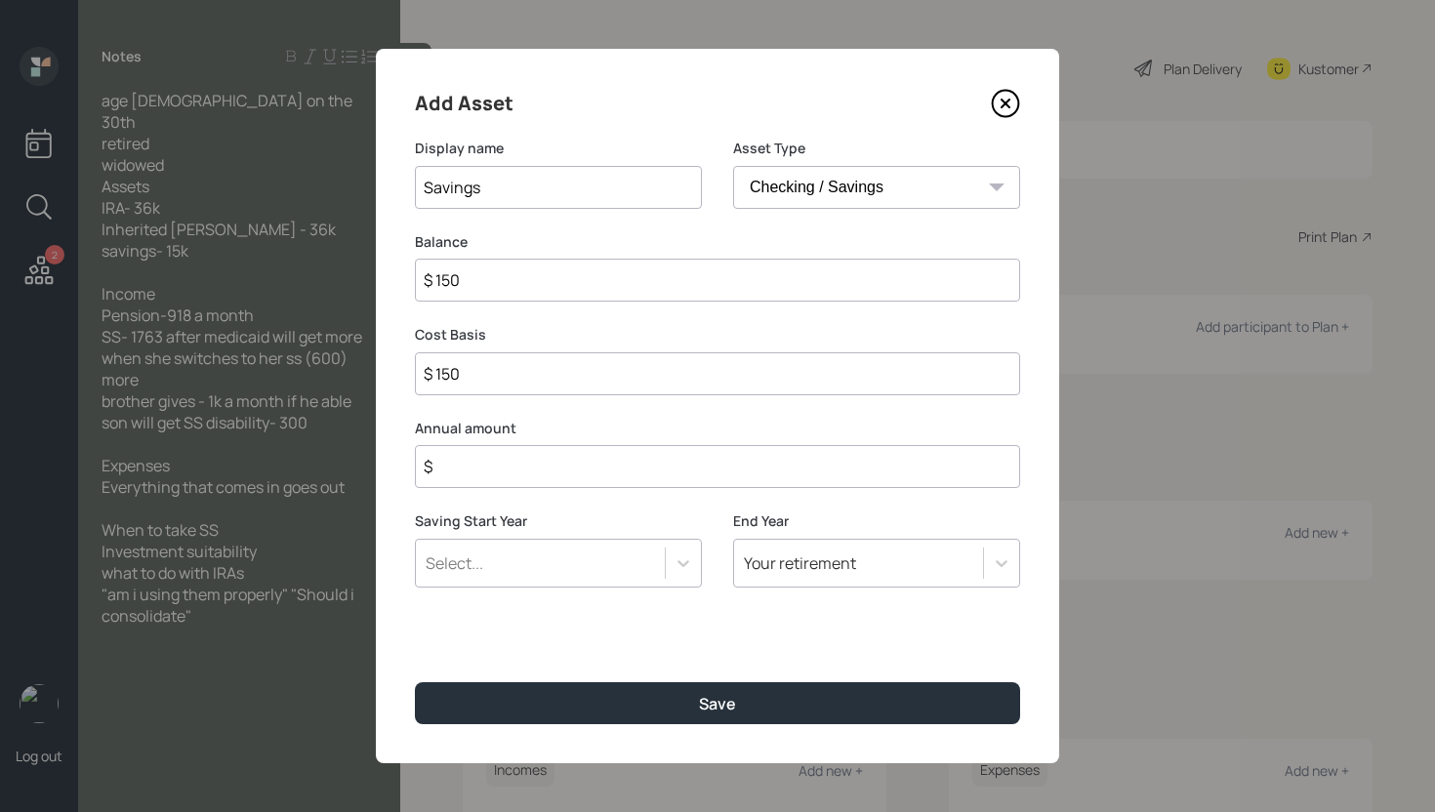
type input "$ 1,500"
type input "$ 15,000"
type input "$ 0"
click at [415, 682] on button "Save" at bounding box center [717, 703] width 605 height 42
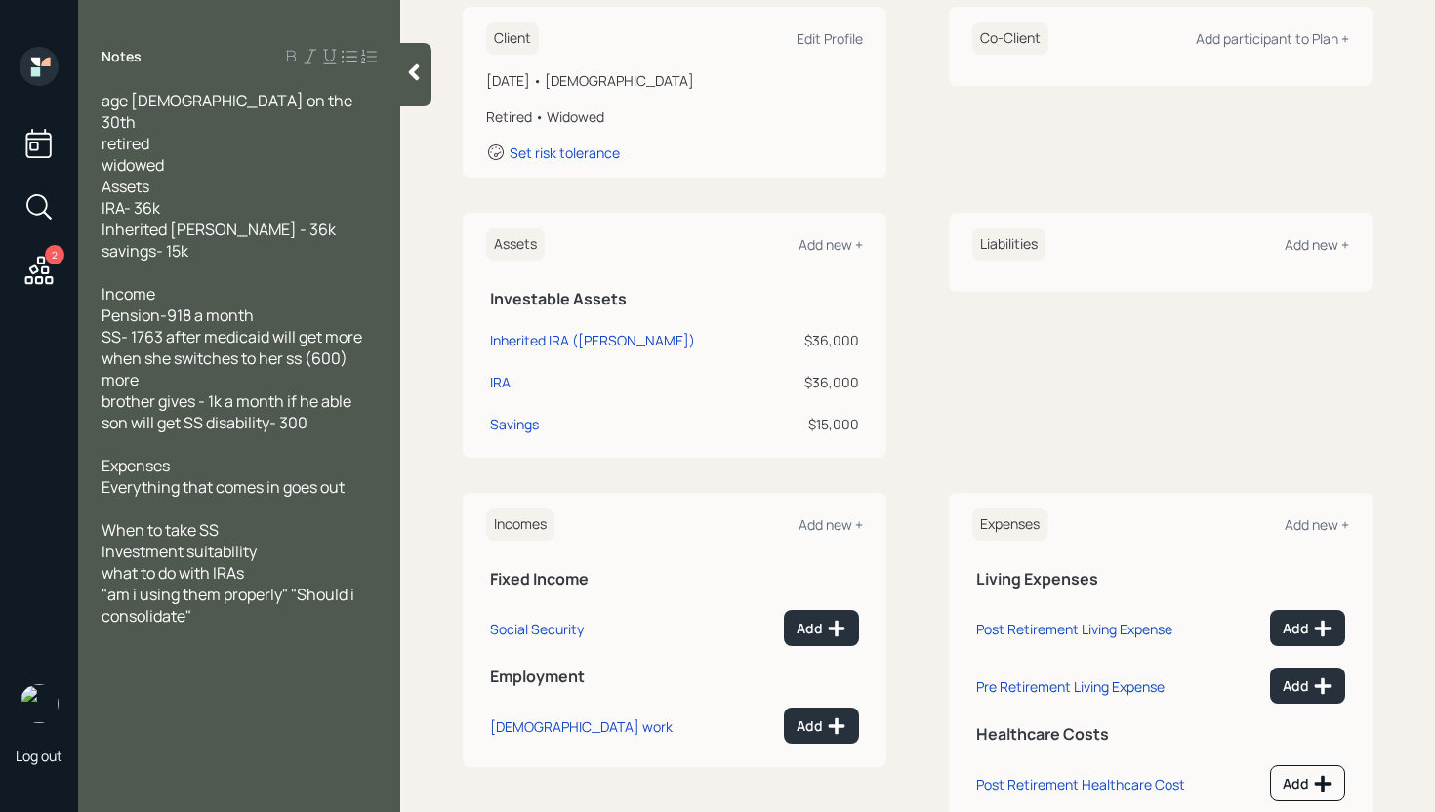
scroll to position [313, 0]
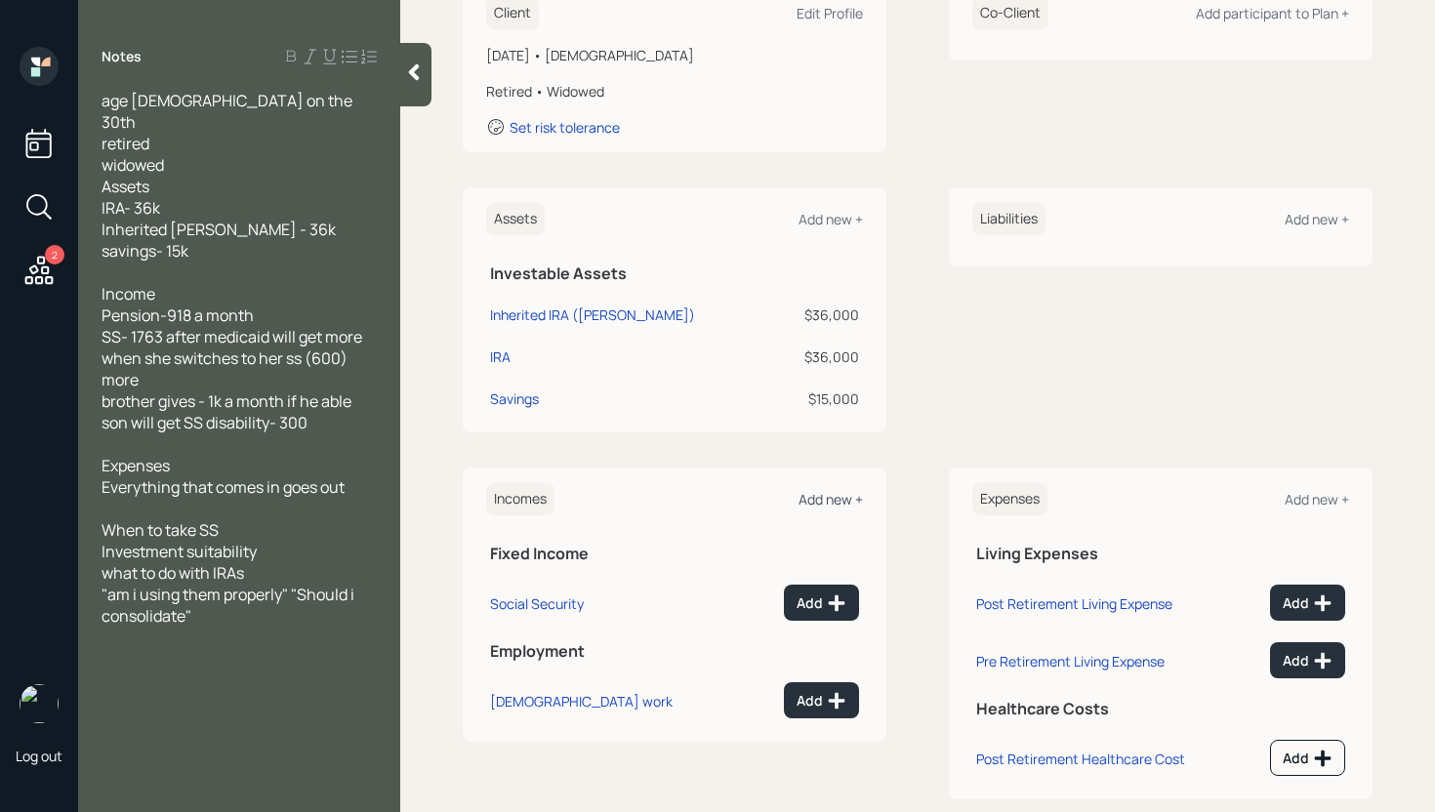
click at [849, 498] on div "Add new +" at bounding box center [830, 499] width 64 height 19
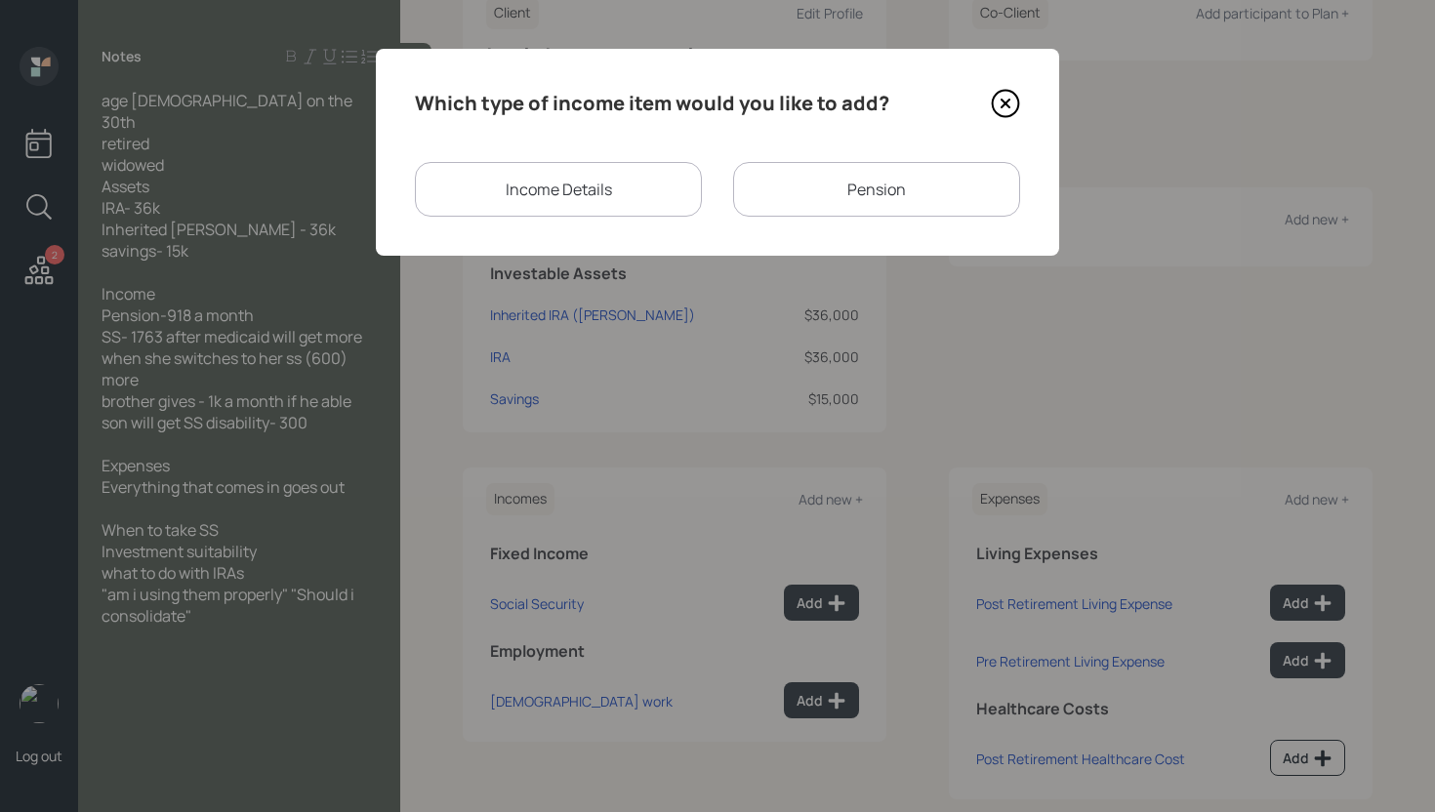
click at [881, 168] on div "Pension" at bounding box center [876, 189] width 287 height 55
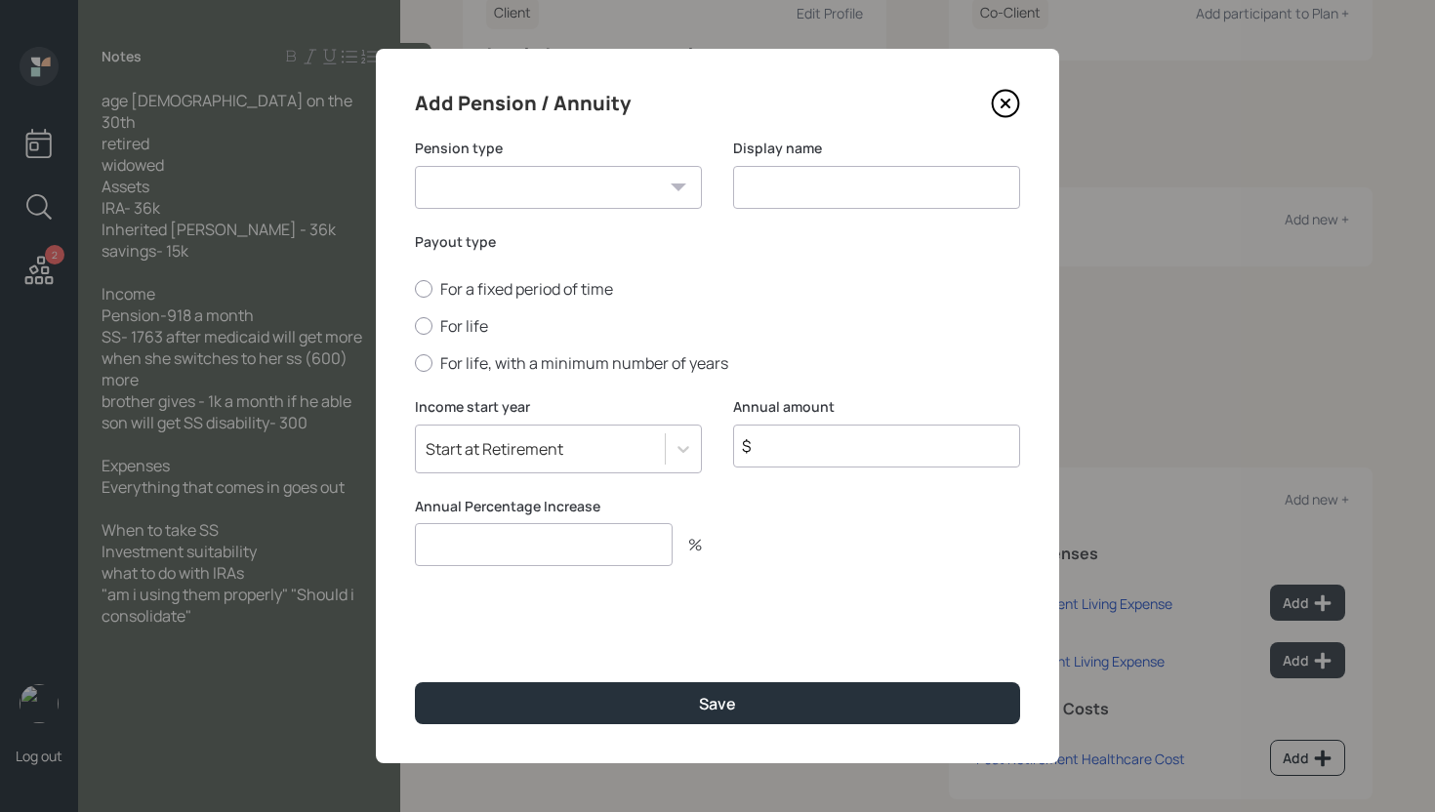
click at [493, 183] on select "Pension Annuity" at bounding box center [558, 187] width 287 height 43
select select "pension"
click at [415, 166] on select "Pension Annuity" at bounding box center [558, 187] width 287 height 43
click at [811, 176] on input at bounding box center [876, 187] width 287 height 43
type input "Pension"
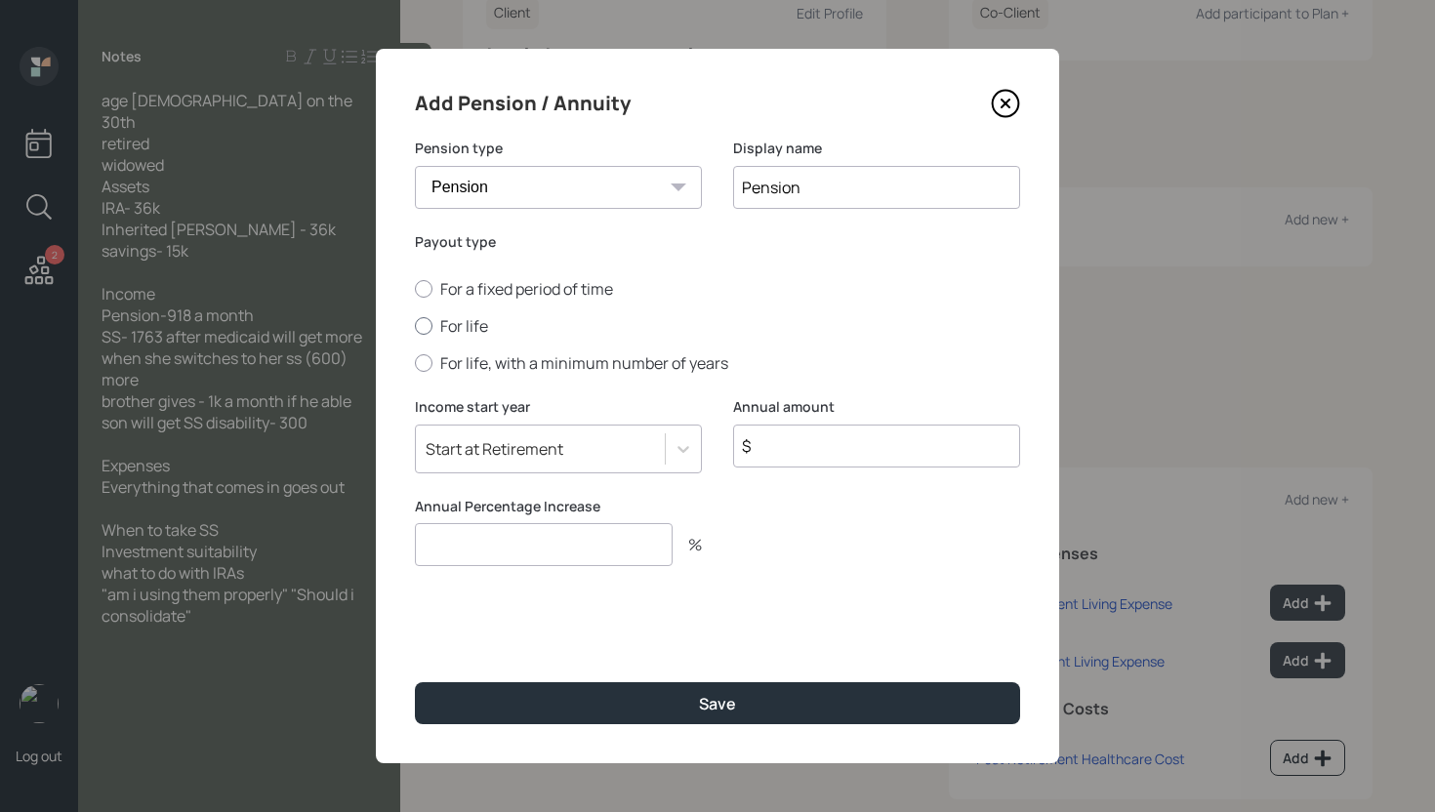
click at [471, 323] on label "For life" at bounding box center [717, 325] width 605 height 21
click at [415, 326] on input "For life" at bounding box center [414, 326] width 1 height 1
radio input "true"
click at [813, 455] on input "$" at bounding box center [876, 446] width 287 height 43
type input "$ 11,016"
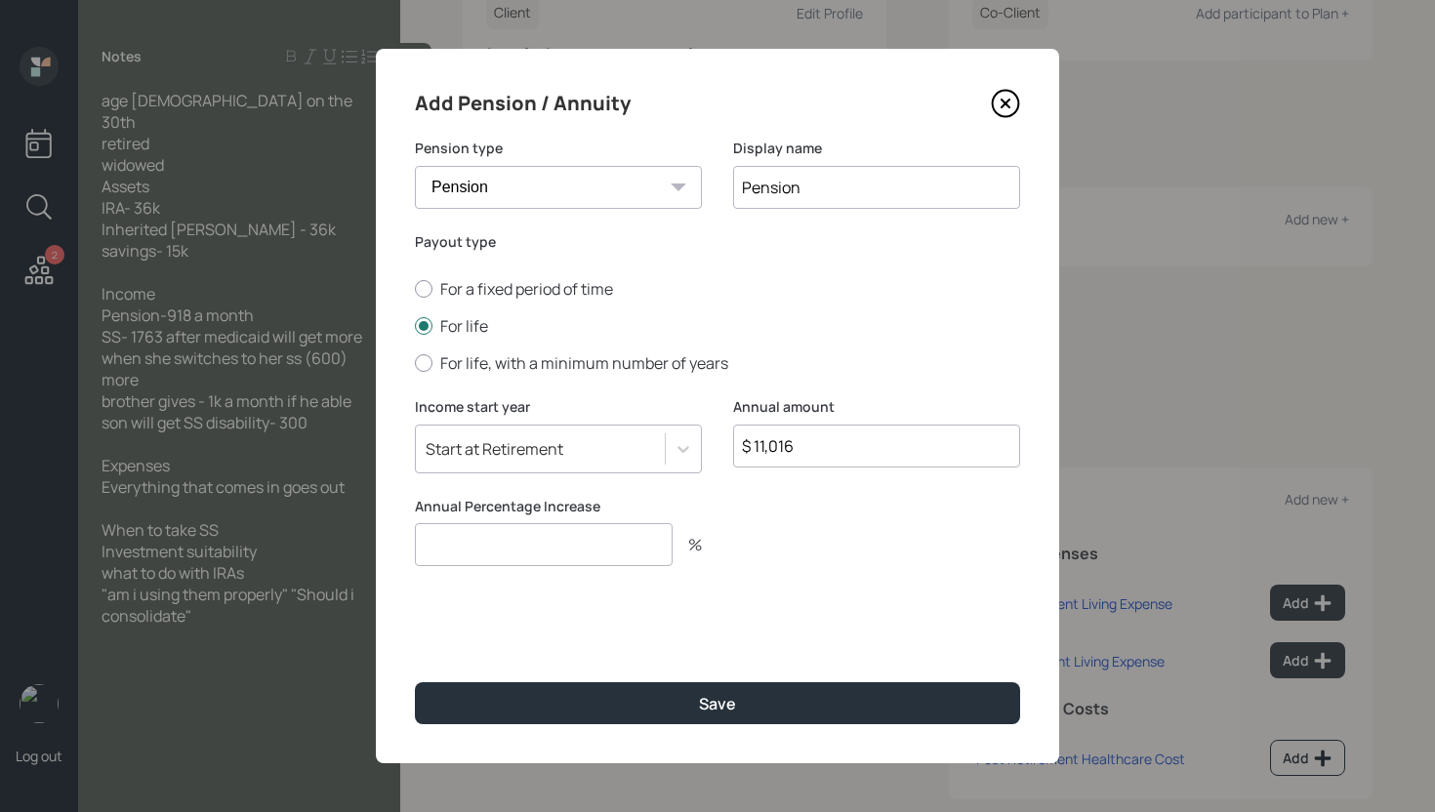
click at [543, 566] on div "Annual Percentage Increase %" at bounding box center [558, 544] width 287 height 94
click at [543, 548] on input "number" at bounding box center [544, 544] width 258 height 43
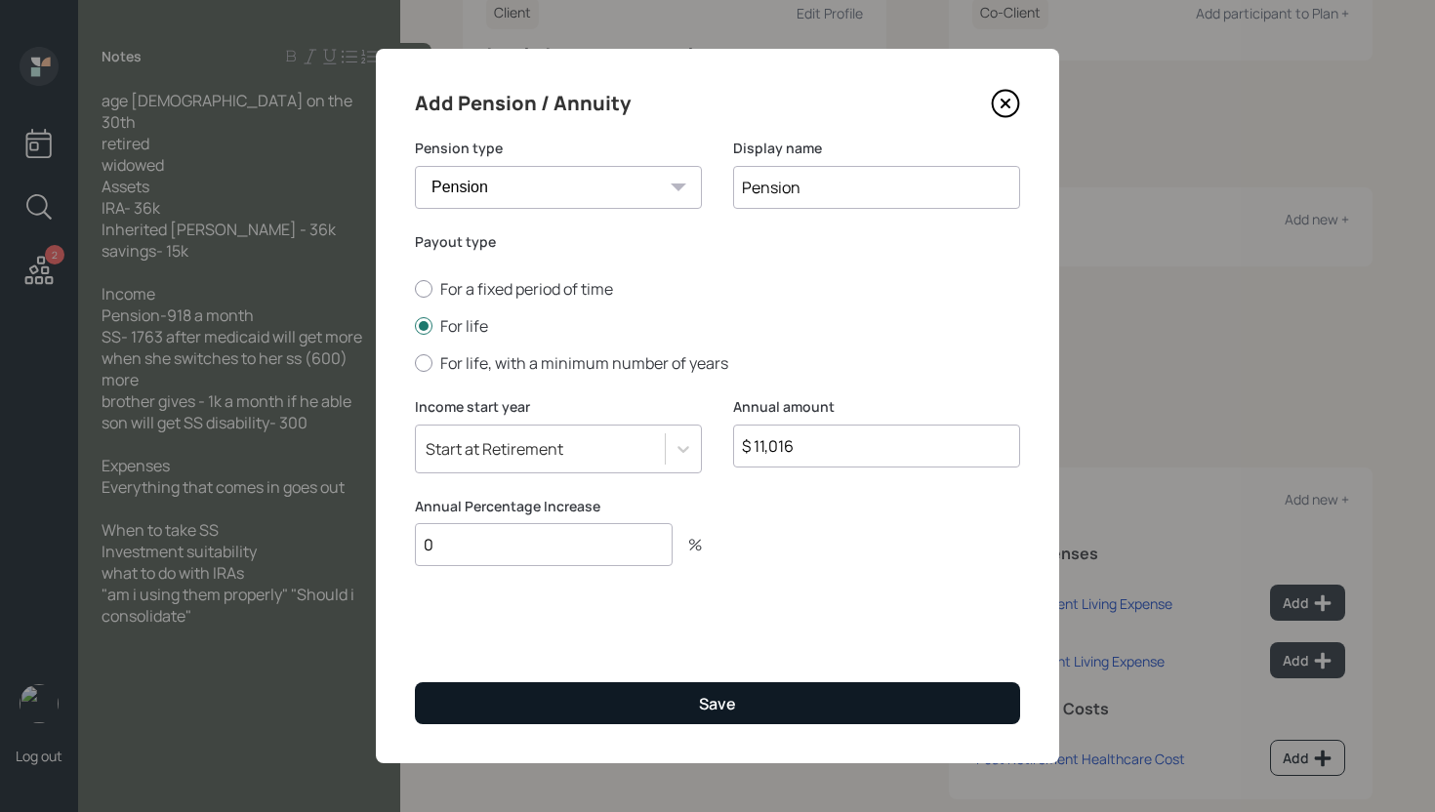
type input "0"
click at [590, 687] on button "Save" at bounding box center [717, 703] width 605 height 42
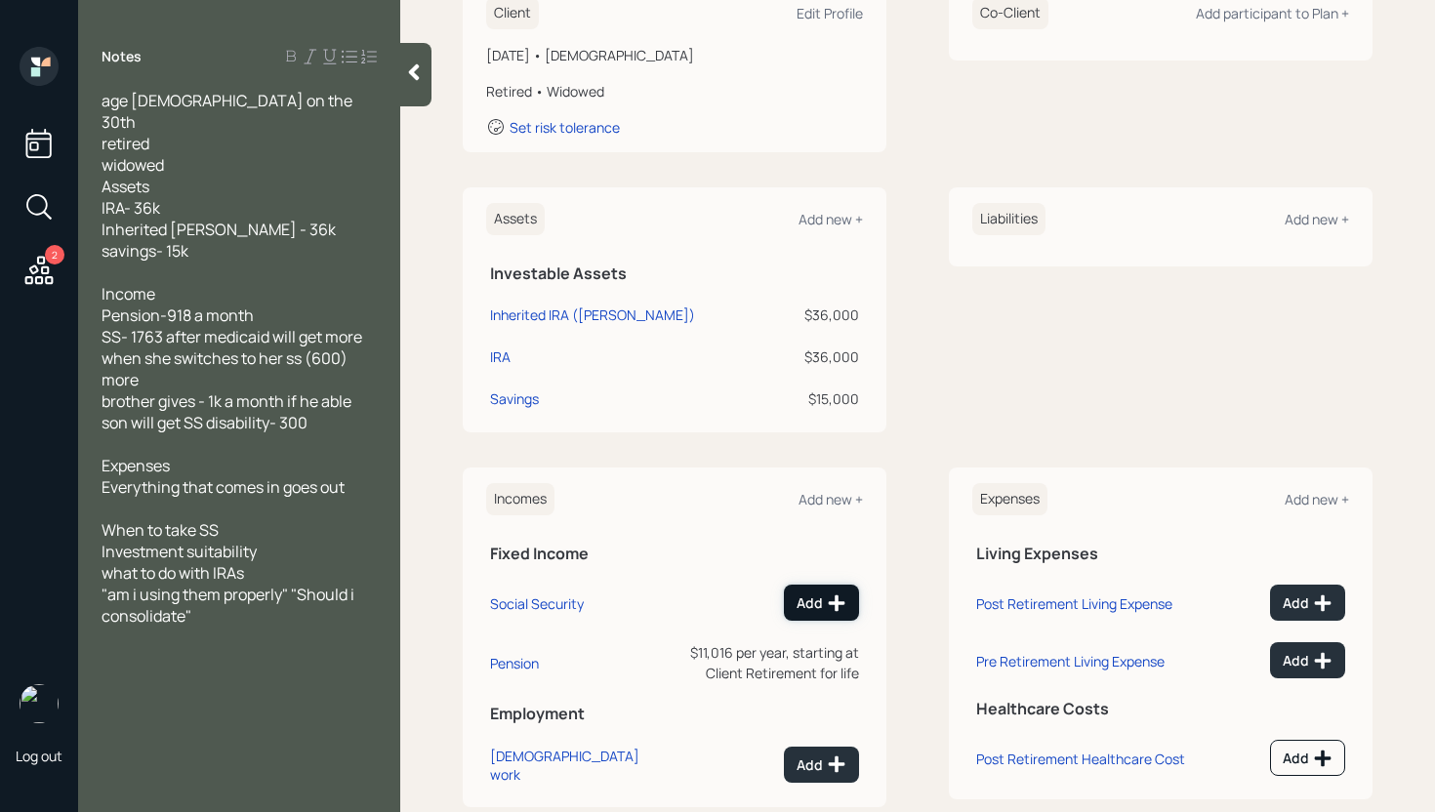
click at [784, 592] on button "Add" at bounding box center [821, 603] width 75 height 36
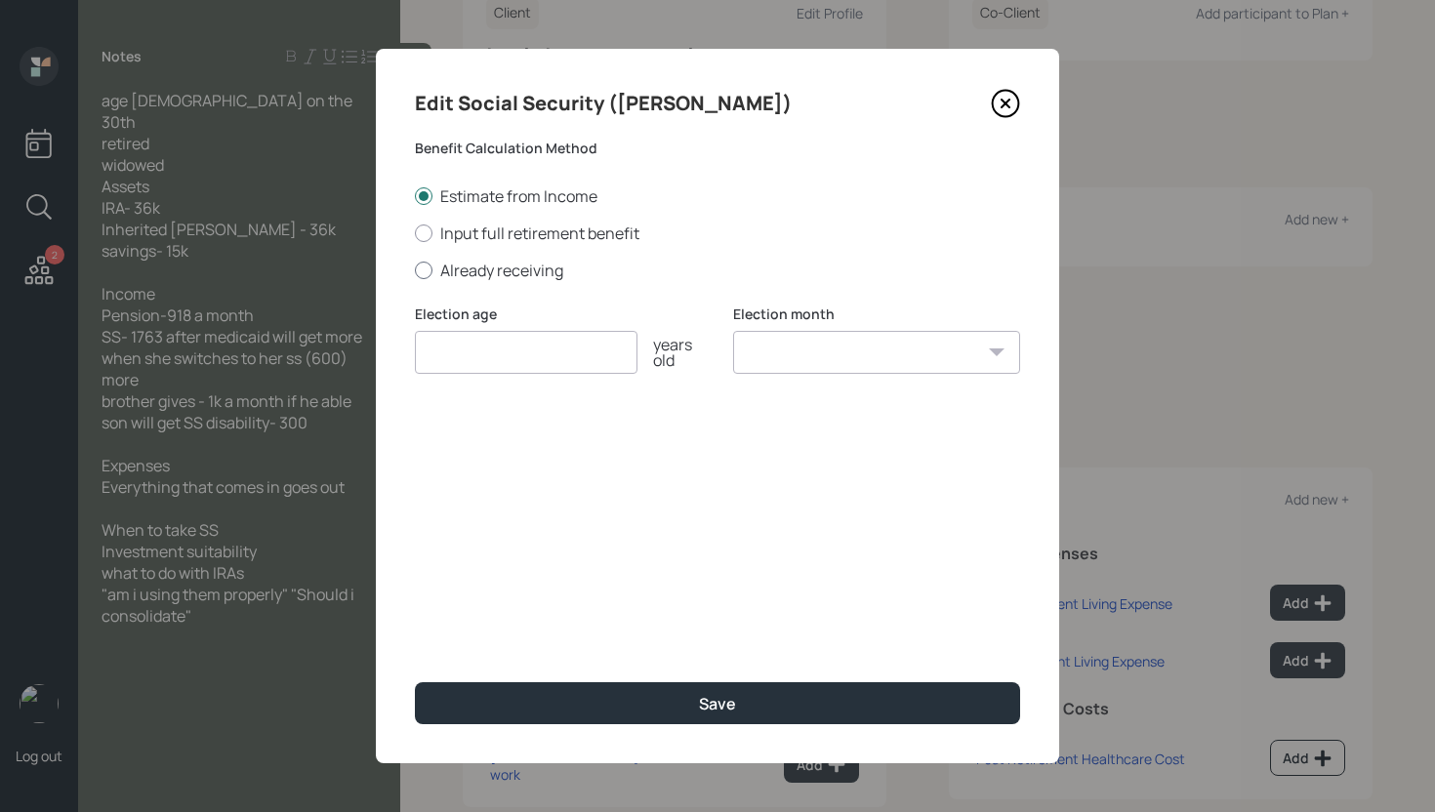
click at [494, 267] on label "Already receiving" at bounding box center [717, 270] width 605 height 21
click at [415, 269] on input "Already receiving" at bounding box center [414, 269] width 1 height 1
radio input "true"
click at [503, 355] on input "number" at bounding box center [526, 352] width 223 height 43
type input "65"
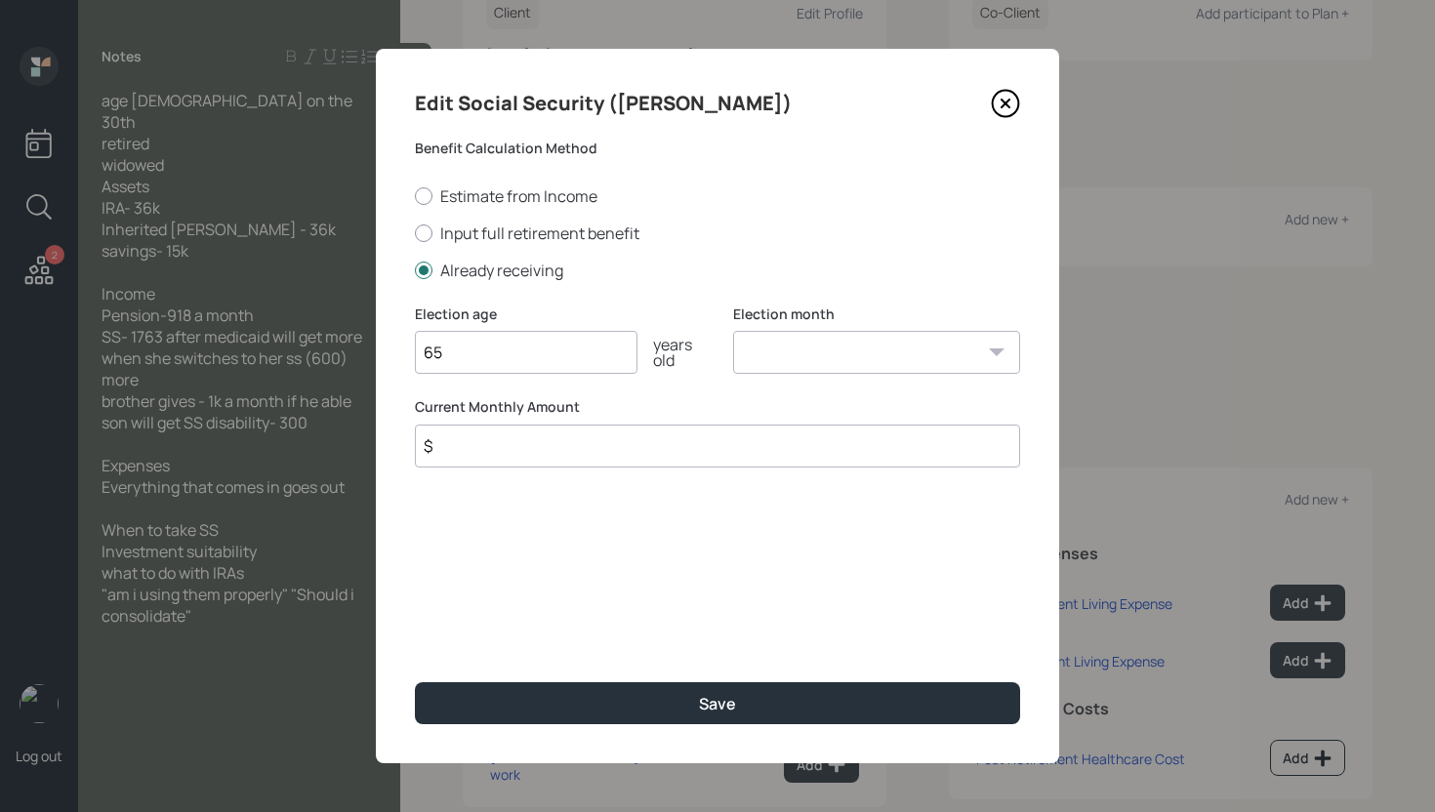
select select "1"
click at [733, 331] on select "January February March April May June July August September October November De…" at bounding box center [876, 352] width 287 height 43
click at [714, 444] on input "$" at bounding box center [717, 446] width 605 height 43
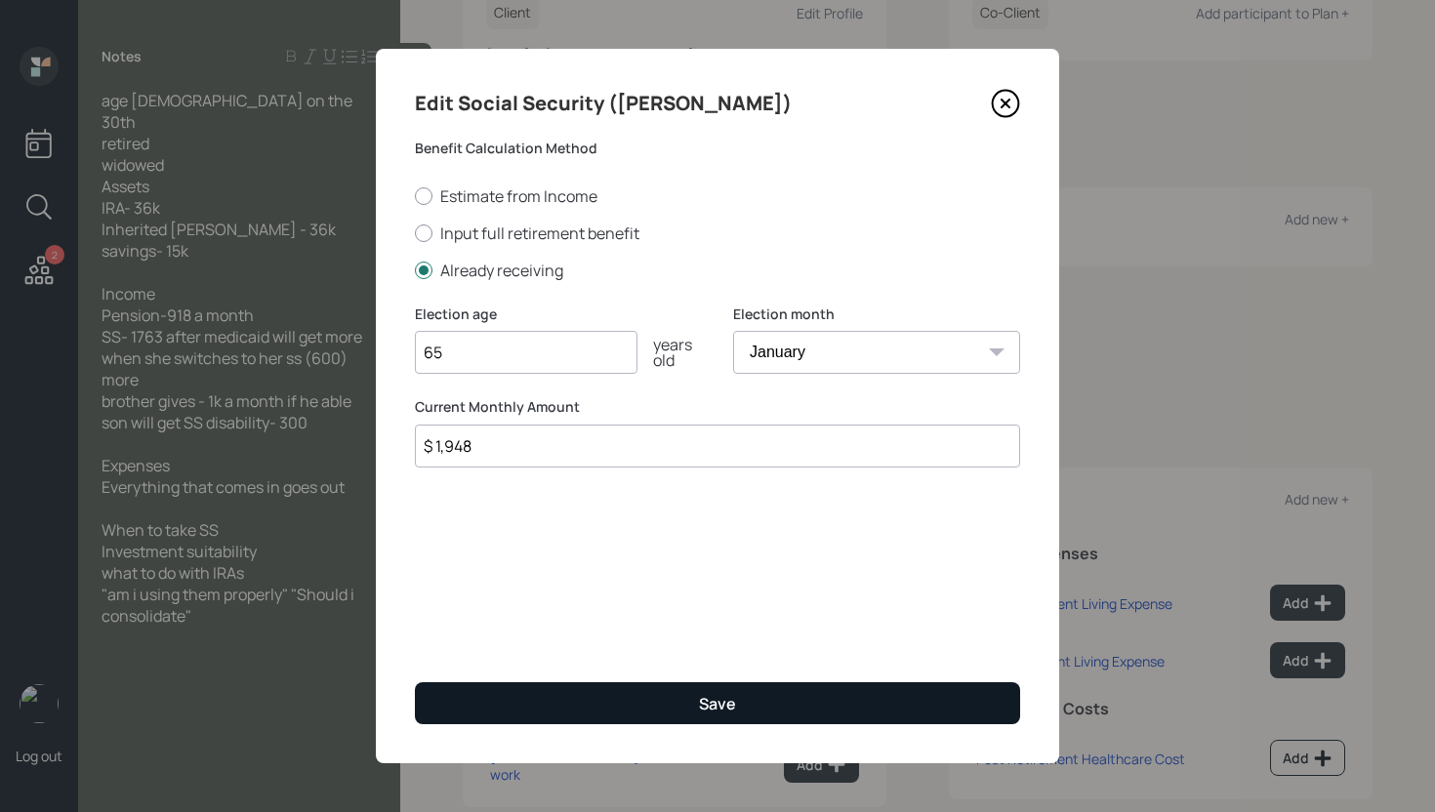
type input "$ 1,948"
click at [756, 707] on button "Save" at bounding box center [717, 703] width 605 height 42
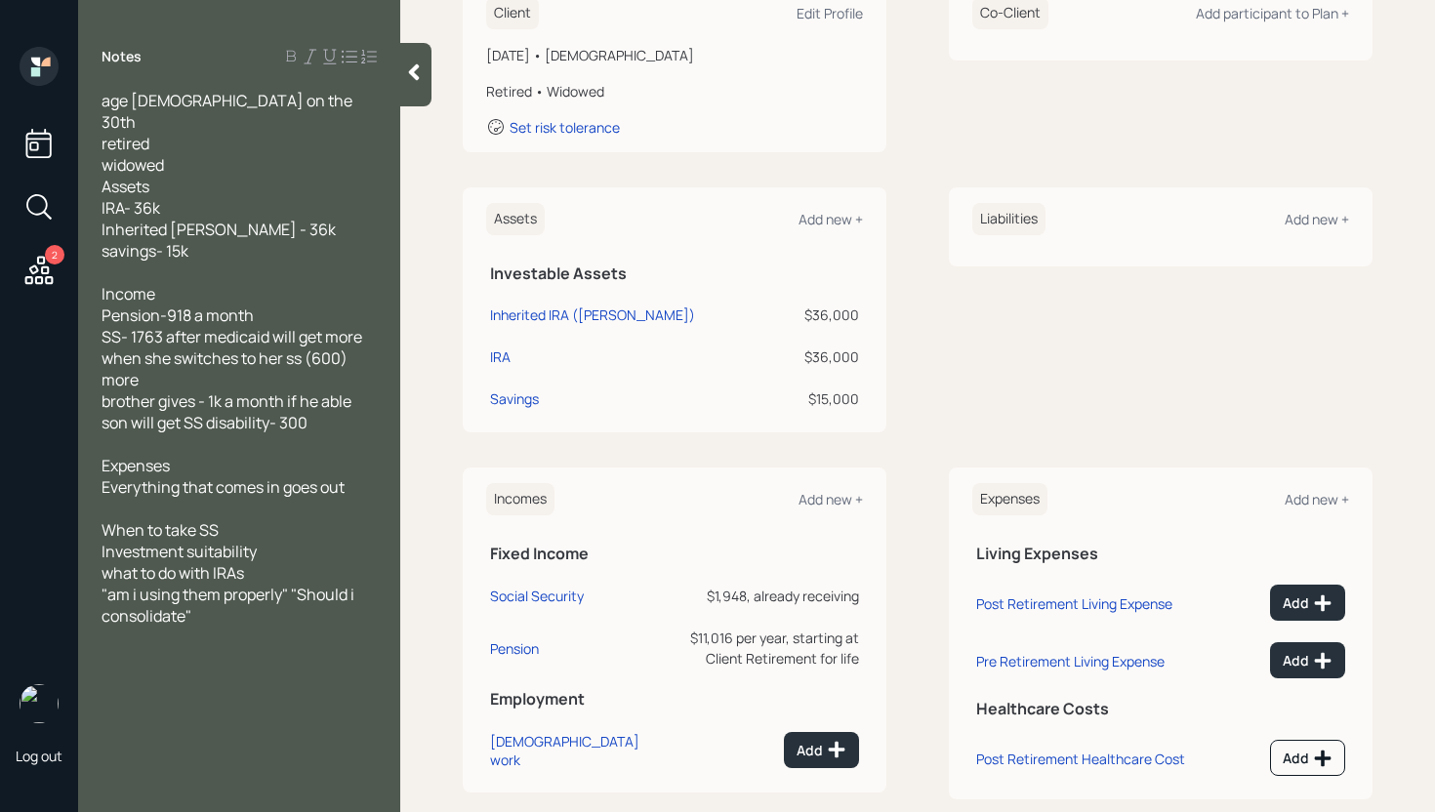
click at [1311, 158] on div "Client Edit Profile [DATE] • [DEMOGRAPHIC_DATA] Retired • Widowed Set risk tole…" at bounding box center [918, 390] width 910 height 818
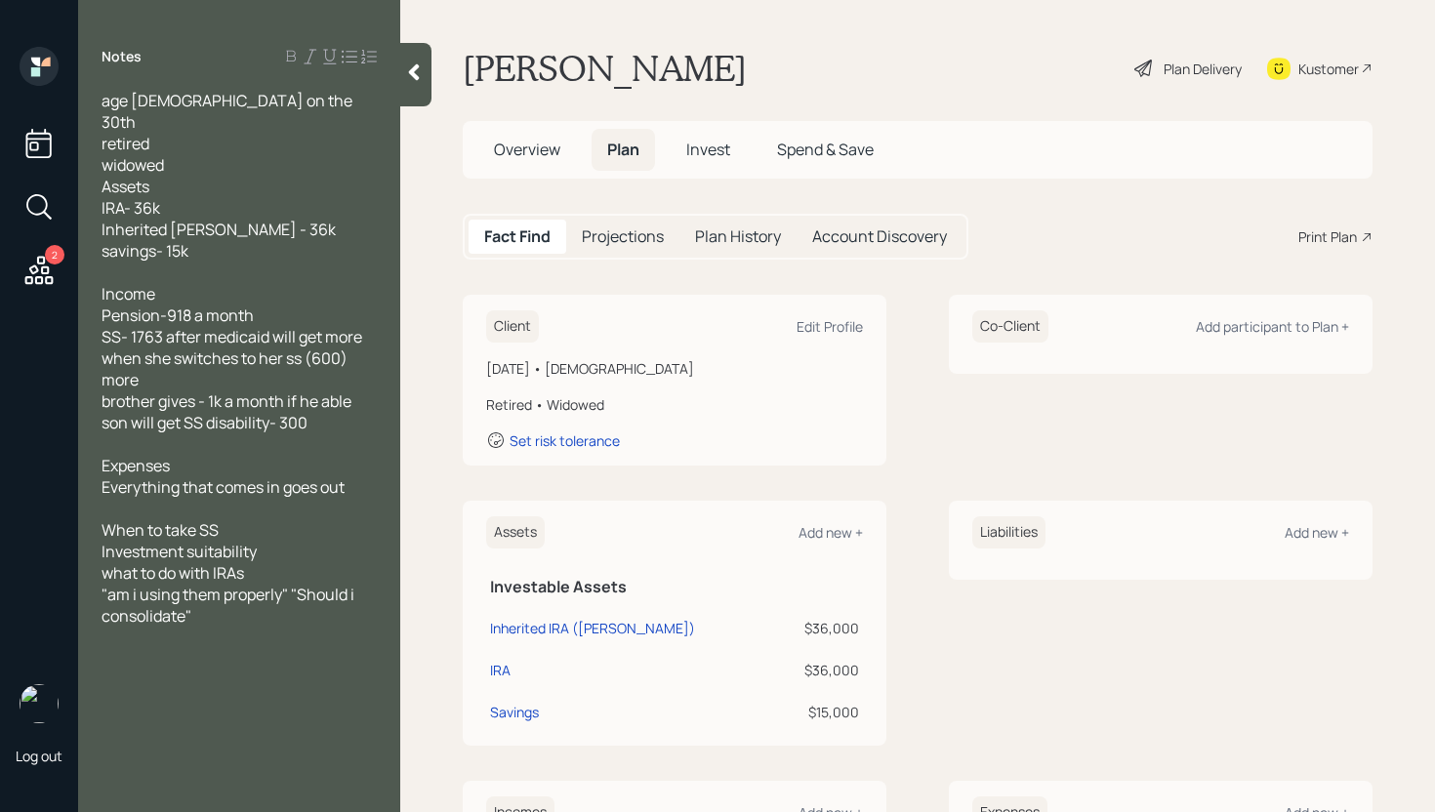
click at [887, 34] on main "[PERSON_NAME] Plan Delivery Kustomer Overview Plan Invest Spend & Save Fact Fin…" at bounding box center [917, 406] width 1034 height 812
